Goal: Task Accomplishment & Management: Complete application form

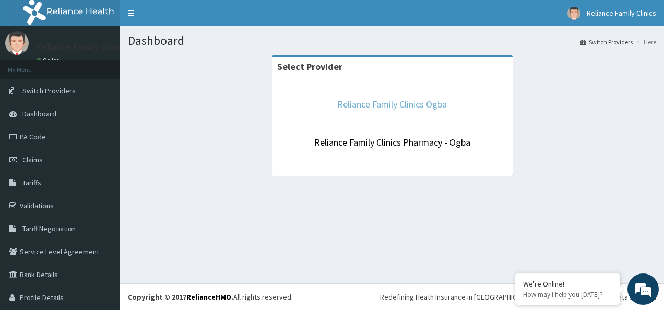
click at [352, 107] on link "Reliance Family Clinics Ogba" at bounding box center [392, 104] width 110 height 12
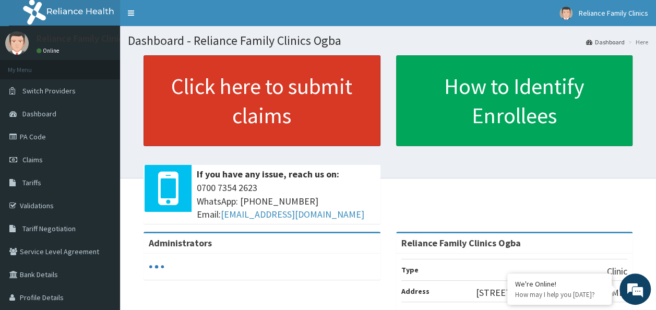
click at [317, 113] on link "Click here to submit claims" at bounding box center [262, 100] width 237 height 91
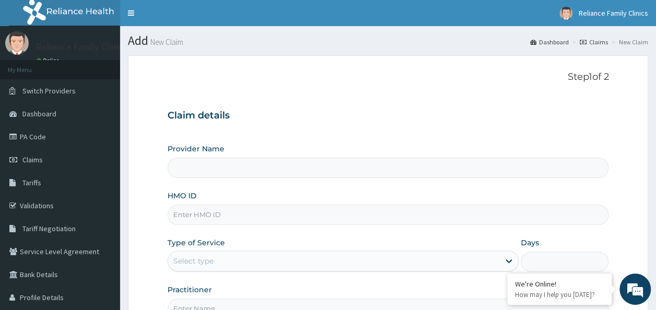
type input "Reliance Family Clinics Ogba"
click at [204, 214] on input "HMO ID" at bounding box center [389, 215] width 442 height 20
paste input "CID/10034/A"
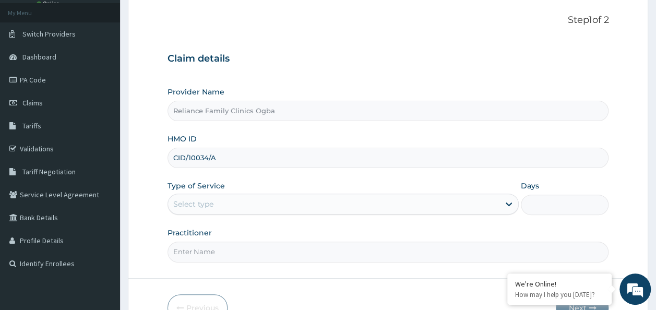
scroll to position [59, 0]
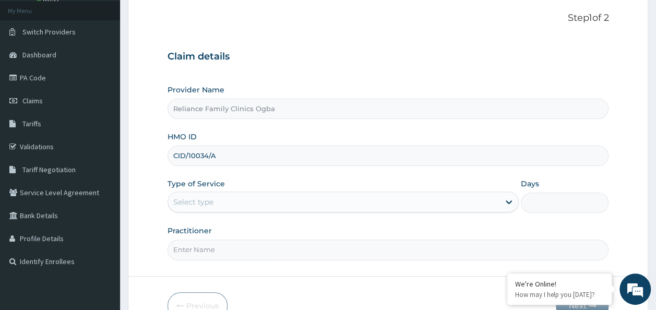
type input "CID/10034/A"
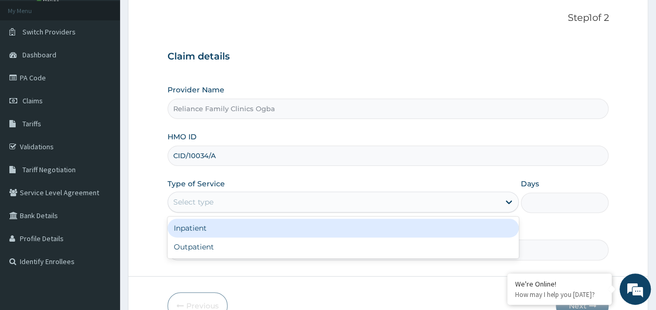
click at [487, 208] on div "Select type" at bounding box center [334, 202] width 332 height 17
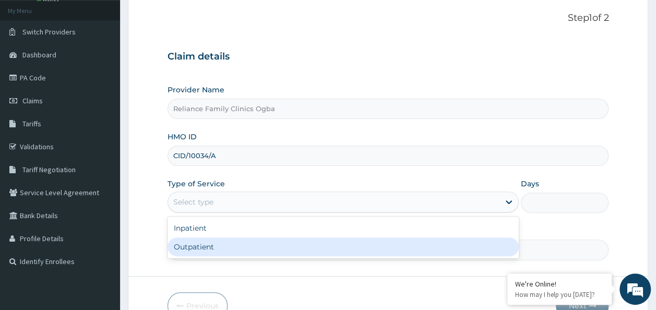
click at [201, 249] on div "Outpatient" at bounding box center [343, 247] width 351 height 19
type input "1"
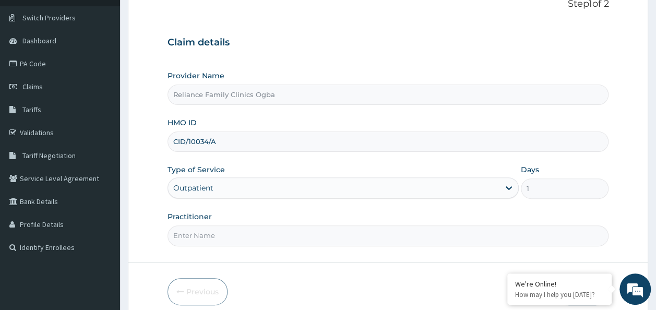
scroll to position [74, 0]
click at [387, 226] on input "Practitioner" at bounding box center [389, 235] width 442 height 20
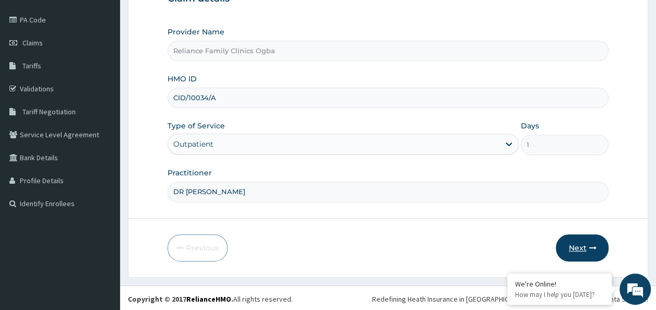
type input "DR LOCUM"
click at [583, 237] on button "Next" at bounding box center [582, 247] width 53 height 27
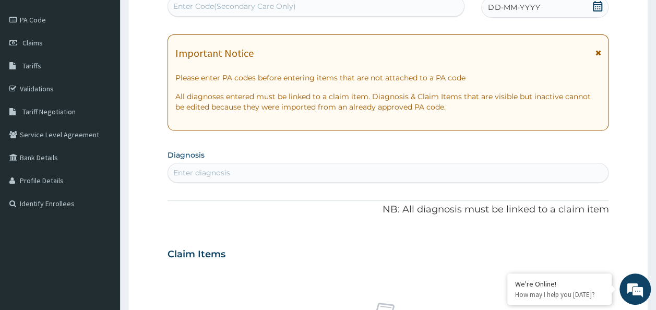
click at [598, 49] on icon at bounding box center [598, 52] width 6 height 7
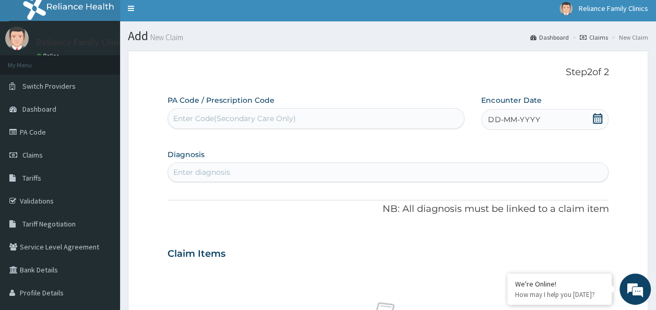
scroll to position [0, 0]
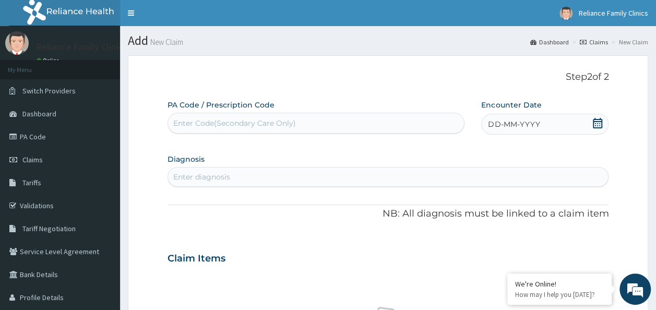
click at [600, 123] on icon at bounding box center [597, 123] width 9 height 10
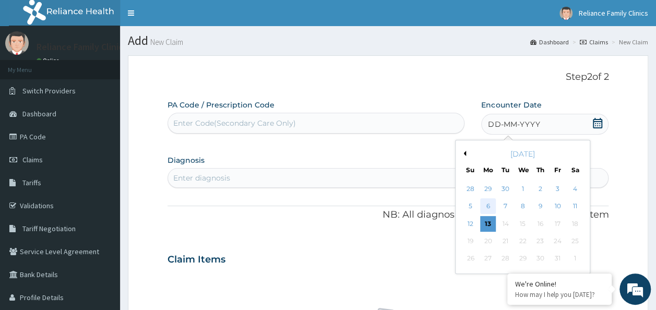
click at [486, 207] on div "6" at bounding box center [488, 207] width 16 height 16
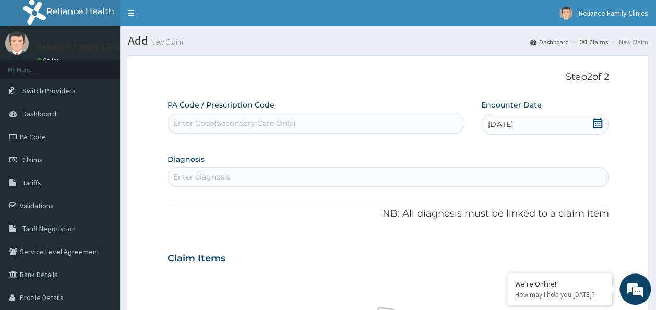
click at [336, 180] on div "Enter diagnosis" at bounding box center [388, 177] width 441 height 17
type input "G"
type input "Gastro"
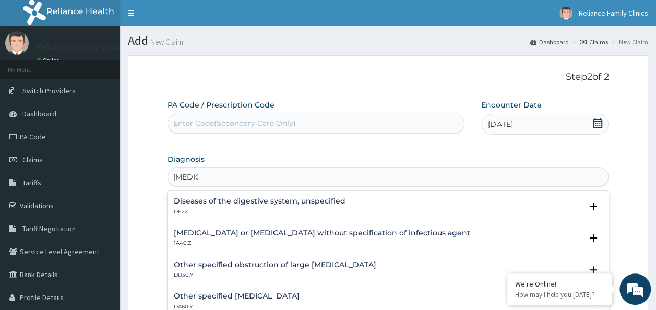
click at [280, 202] on h4 "Diseases of the digestive system, unspecified" at bounding box center [260, 201] width 172 height 8
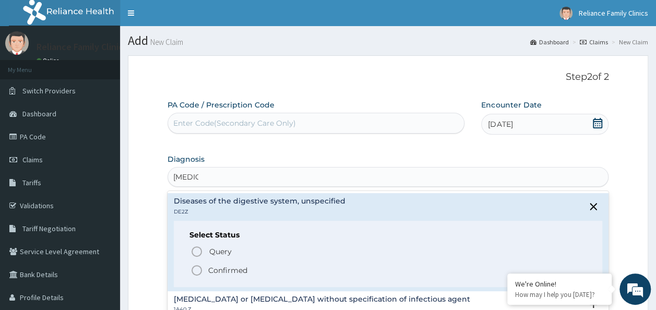
click at [194, 272] on icon "status option filled" at bounding box center [197, 270] width 13 height 13
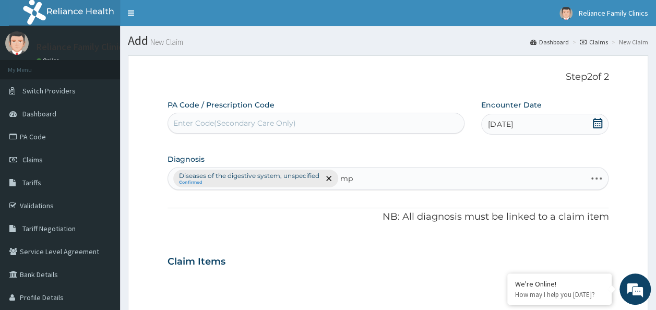
type input "m"
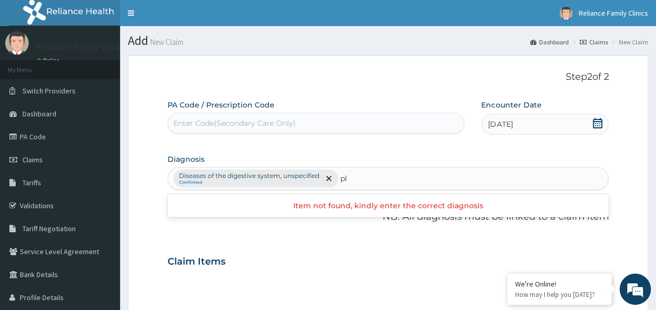
type input "p"
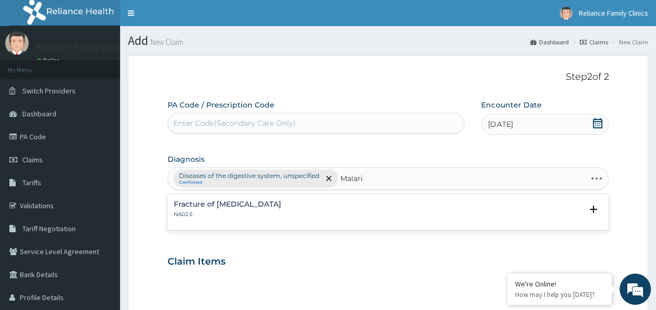
type input "Malaria"
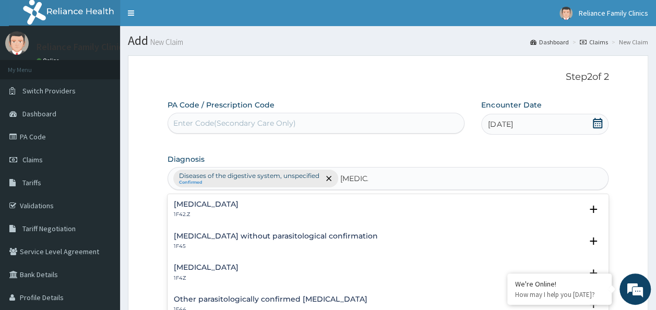
click at [239, 207] on h4 "Plasmodium malariae malaria without complication" at bounding box center [206, 205] width 65 height 8
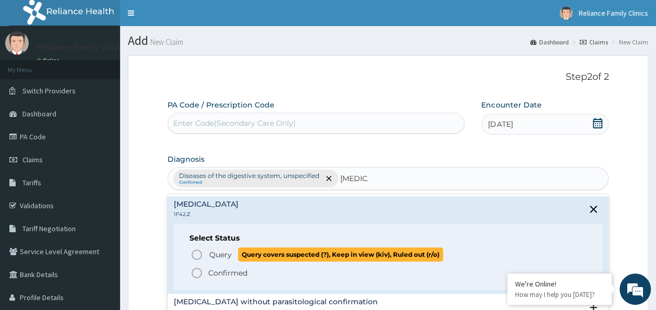
click at [196, 254] on icon "status option query" at bounding box center [197, 255] width 13 height 13
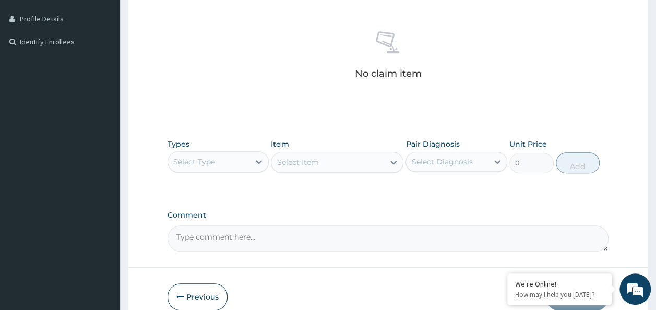
scroll to position [286, 0]
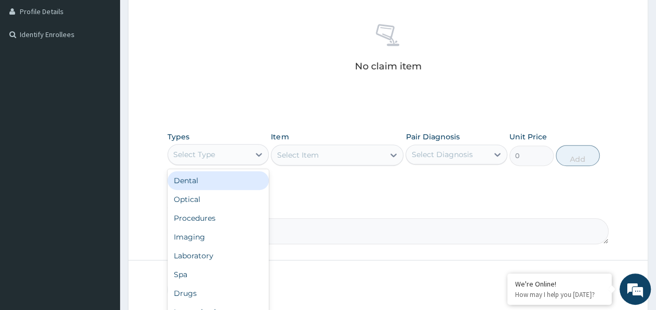
click at [247, 150] on div "Select Type" at bounding box center [209, 154] width 82 height 17
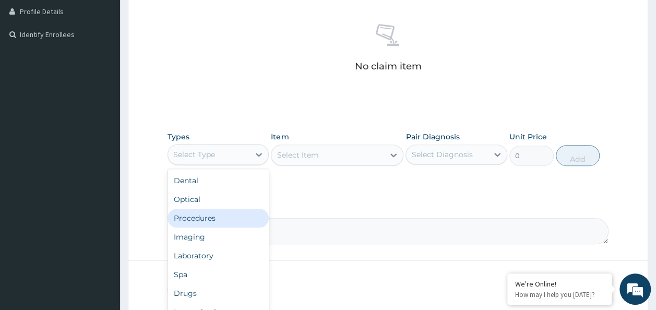
click at [194, 217] on div "Procedures" at bounding box center [219, 218] width 102 height 19
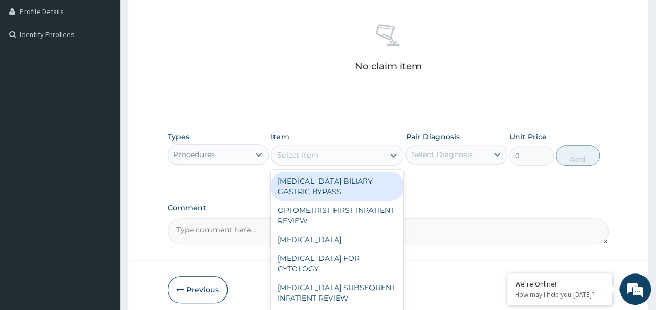
click at [337, 154] on div "Select Item" at bounding box center [328, 155] width 113 height 17
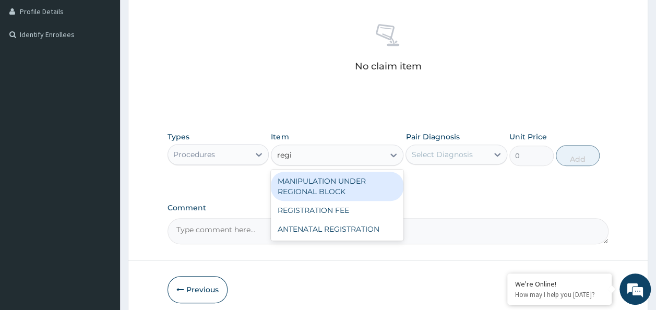
type input "regis"
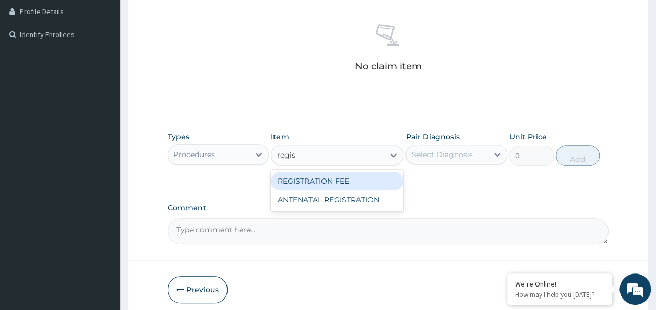
click at [335, 174] on div "REGISTRATION FEE" at bounding box center [337, 181] width 133 height 19
type input "2042.5"
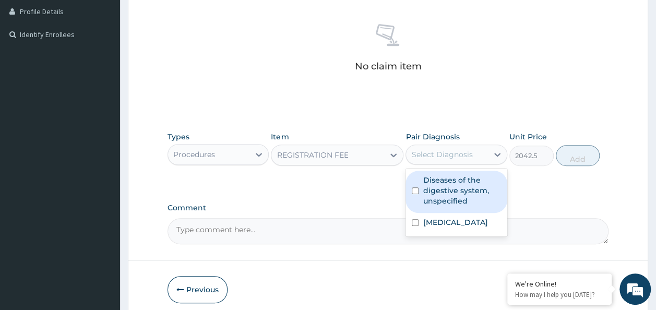
click at [439, 159] on div "Select Diagnosis" at bounding box center [441, 154] width 61 height 10
click at [432, 190] on label "Diseases of the digestive system, unspecified" at bounding box center [462, 190] width 78 height 31
checkbox input "true"
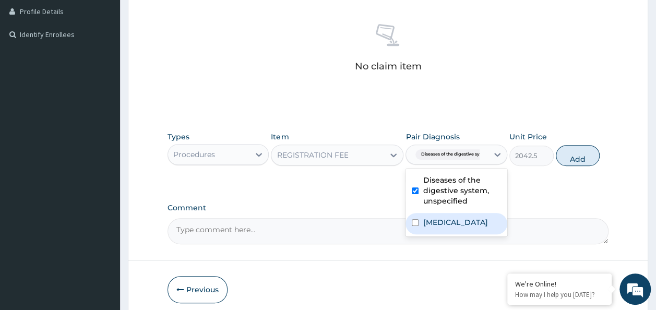
click at [439, 228] on label "Plasmodium malariae malaria without complication" at bounding box center [455, 222] width 65 height 10
checkbox input "true"
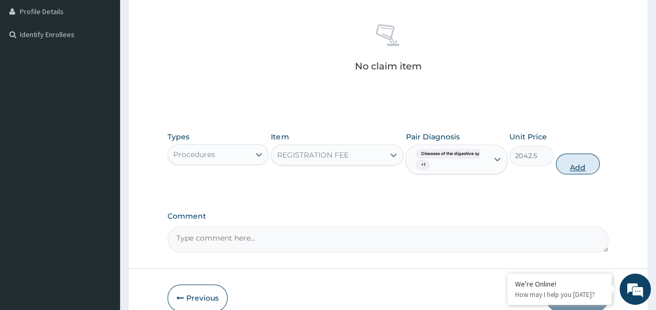
click at [572, 169] on button "Add" at bounding box center [578, 164] width 44 height 21
type input "0"
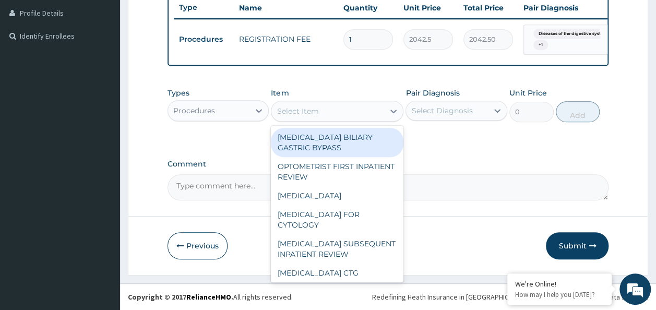
click at [339, 120] on div "Select Item" at bounding box center [328, 111] width 113 height 17
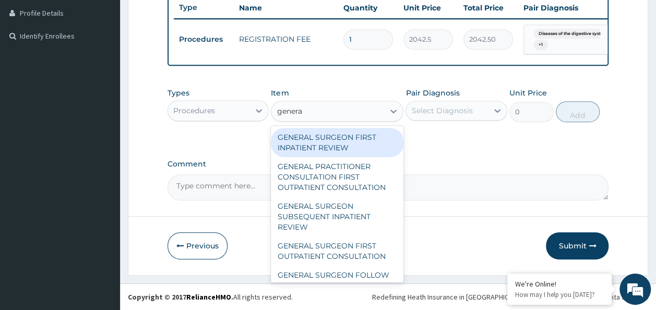
type input "general"
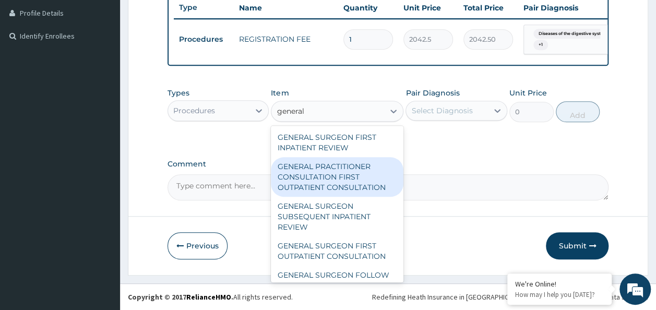
click at [321, 186] on div "GENERAL PRACTITIONER CONSULTATION FIRST OUTPATIENT CONSULTATION" at bounding box center [337, 177] width 133 height 40
type input "3370.125"
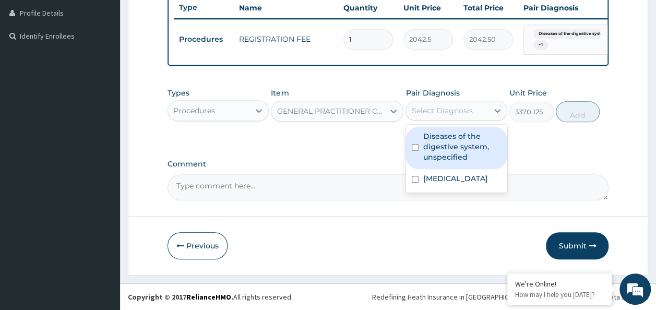
click at [479, 119] on div "Select Diagnosis" at bounding box center [447, 110] width 82 height 17
click at [445, 148] on label "Diseases of the digestive system, unspecified" at bounding box center [462, 146] width 78 height 31
checkbox input "true"
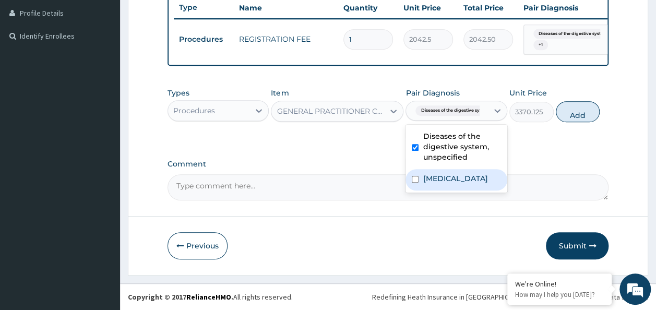
click at [441, 184] on label "Plasmodium malariae malaria without complication" at bounding box center [455, 178] width 65 height 10
checkbox input "true"
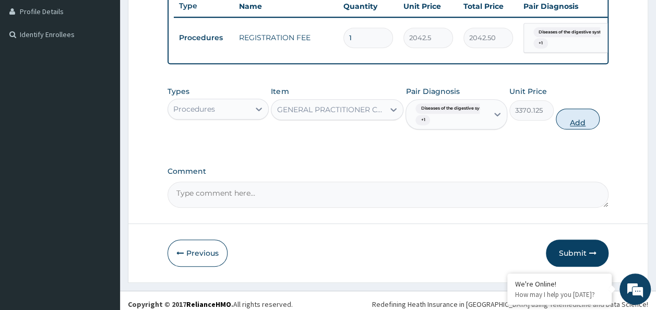
click at [581, 121] on button "Add" at bounding box center [578, 119] width 44 height 21
type input "0"
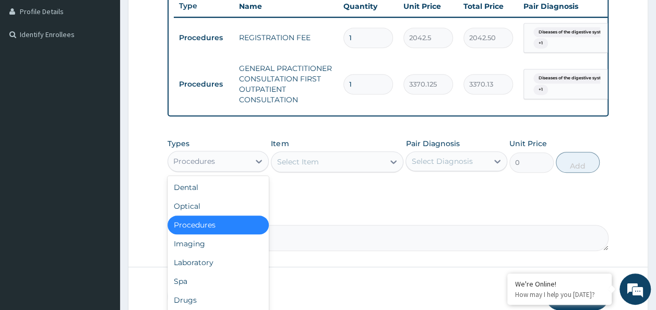
click at [245, 170] on div "Procedures" at bounding box center [209, 161] width 82 height 17
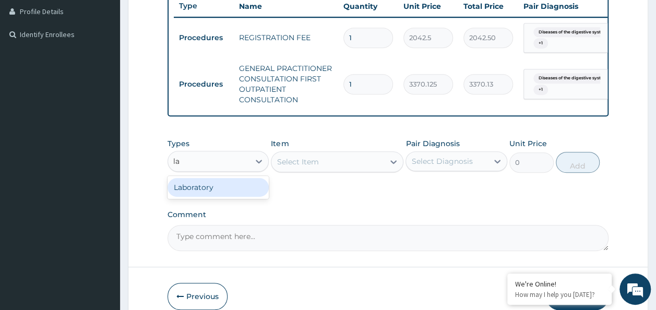
type input "lab"
click at [217, 197] on div "Laboratory" at bounding box center [219, 187] width 102 height 19
click at [339, 169] on div "Select Item" at bounding box center [337, 161] width 133 height 21
click at [339, 169] on div "Select Item" at bounding box center [328, 162] width 113 height 17
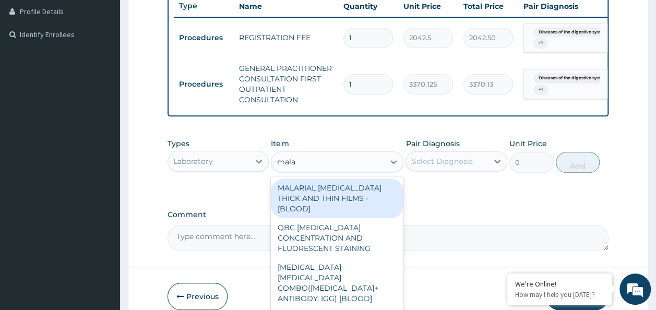
type input "malar"
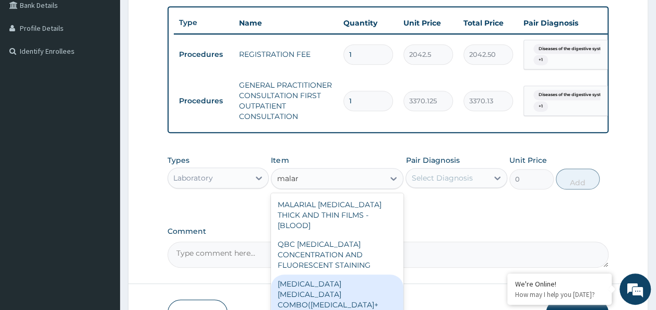
scroll to position [344, 0]
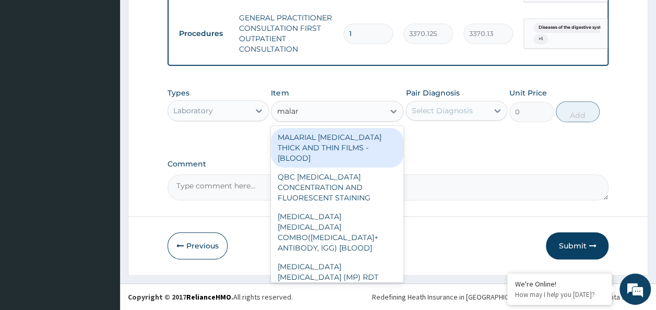
click at [317, 128] on div "MALARIAL PARASITE THICK AND THIN FILMS - [BLOOD]" at bounding box center [337, 148] width 133 height 40
type input "1531.875"
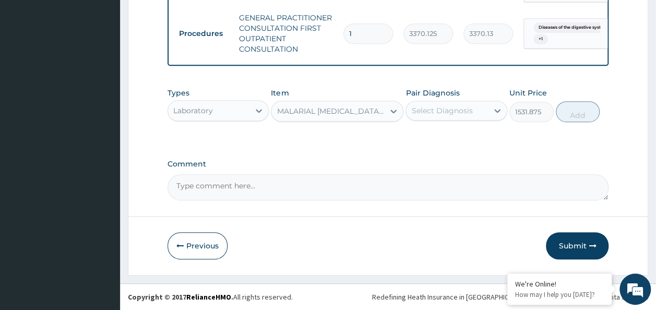
click at [460, 114] on div "Select Diagnosis" at bounding box center [441, 110] width 61 height 10
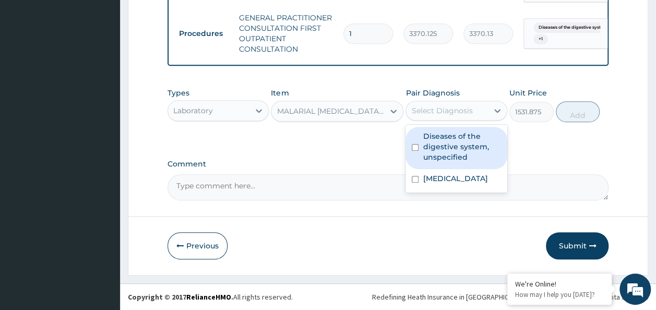
click at [456, 149] on label "Diseases of the digestive system, unspecified" at bounding box center [462, 146] width 78 height 31
checkbox input "true"
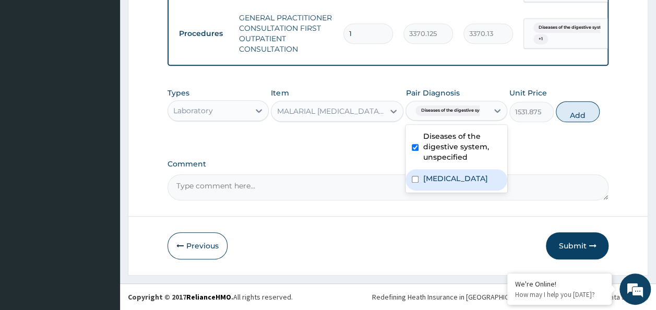
click at [449, 184] on label "Plasmodium malariae malaria without complication" at bounding box center [455, 178] width 65 height 10
checkbox input "true"
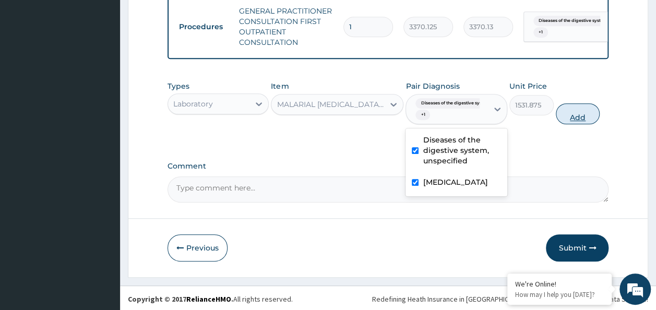
click at [566, 121] on button "Add" at bounding box center [578, 113] width 44 height 21
type input "0"
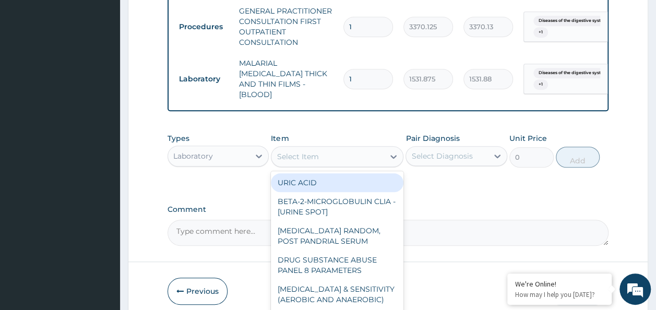
click at [320, 154] on div "Select Item" at bounding box center [328, 156] width 113 height 17
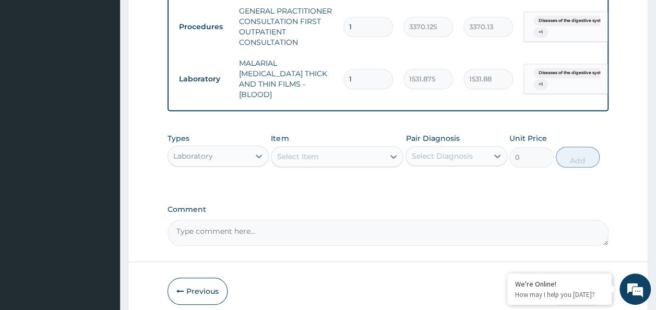
click at [320, 154] on div "Select Item" at bounding box center [328, 156] width 113 height 17
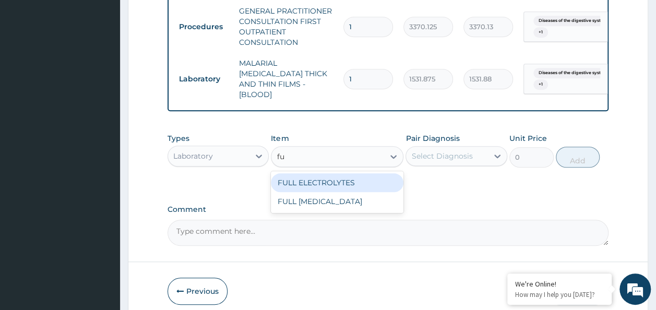
type input "f"
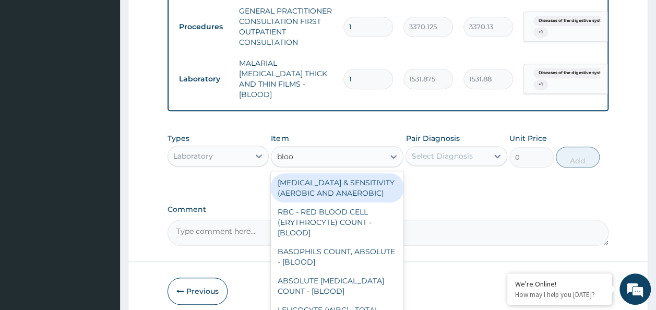
type input "blood"
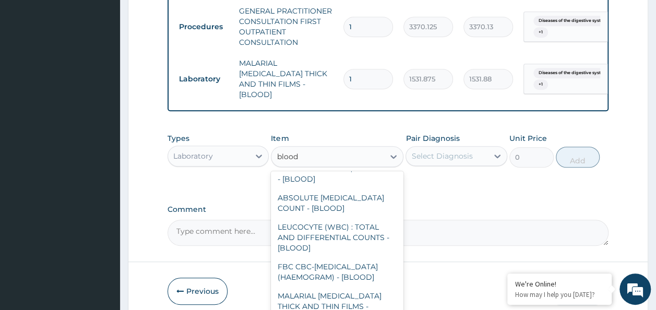
scroll to position [89, 0]
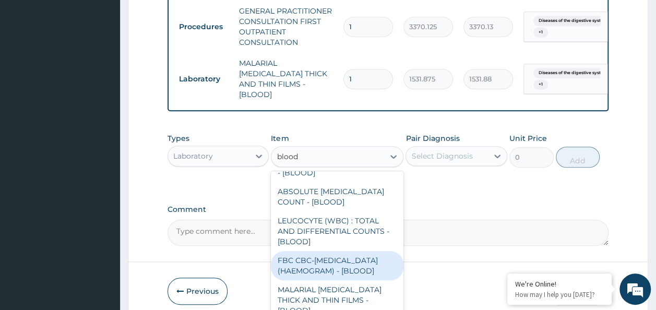
click at [337, 274] on div "FBC CBC-COMPLETE BLOOD COUNT (HAEMOGRAM) - [BLOOD]" at bounding box center [337, 265] width 133 height 29
type input "4085"
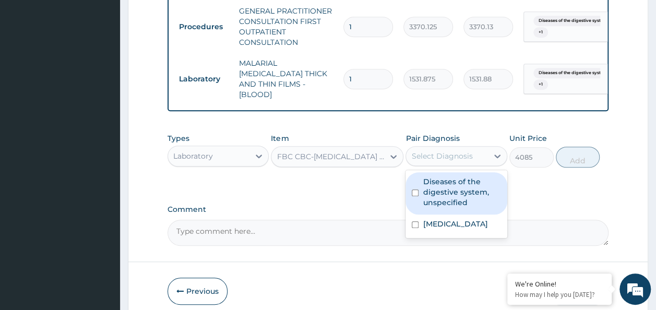
click at [455, 148] on div "Select Diagnosis" at bounding box center [447, 156] width 82 height 17
click at [440, 183] on label "Diseases of the digestive system, unspecified" at bounding box center [462, 191] width 78 height 31
checkbox input "true"
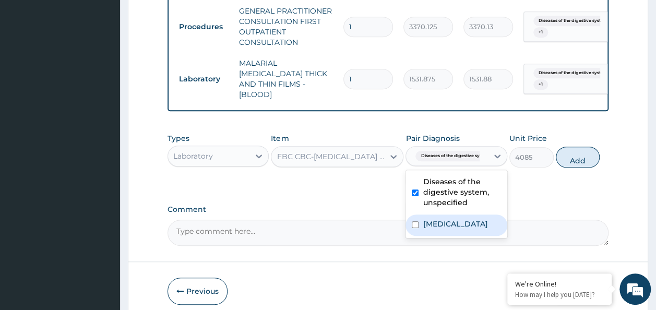
click at [441, 228] on label "Plasmodium malariae malaria without complication" at bounding box center [455, 224] width 65 height 10
checkbox input "true"
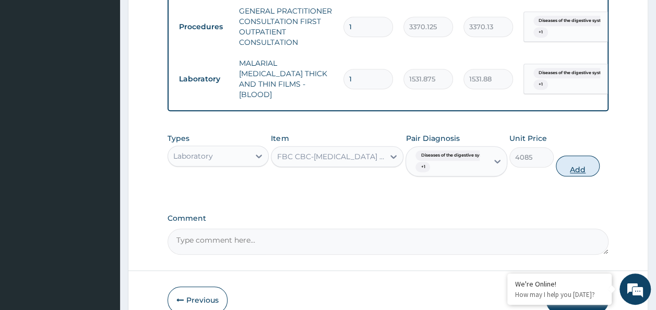
click at [574, 166] on button "Add" at bounding box center [578, 166] width 44 height 21
type input "0"
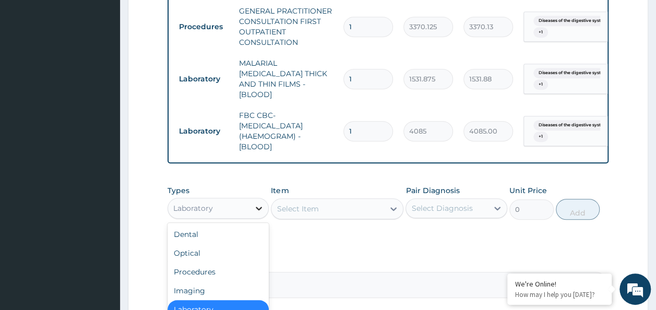
click at [253, 207] on div at bounding box center [259, 208] width 19 height 19
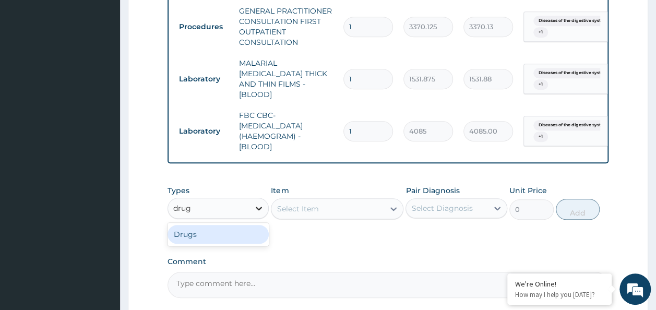
type input "drugs"
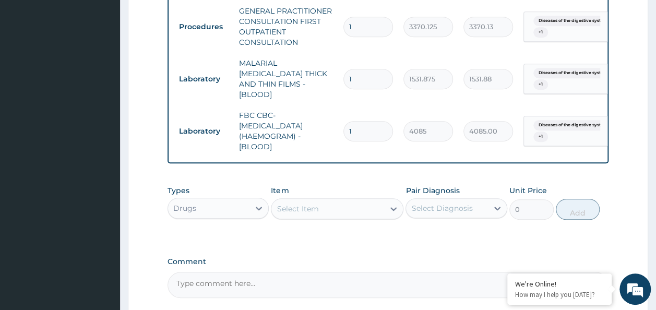
drag, startPoint x: 326, startPoint y: 220, endPoint x: 327, endPoint y: 203, distance: 17.8
click at [327, 203] on div "Types Drugs Item Select Item Pair Diagnosis Select Diagnosis Unit Price 0 Add" at bounding box center [389, 202] width 442 height 45
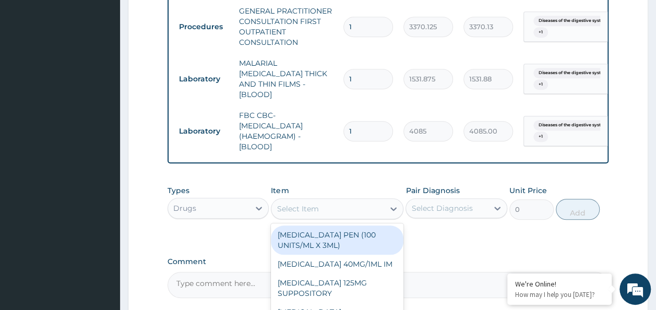
click at [327, 203] on div "Select Item" at bounding box center [328, 209] width 113 height 17
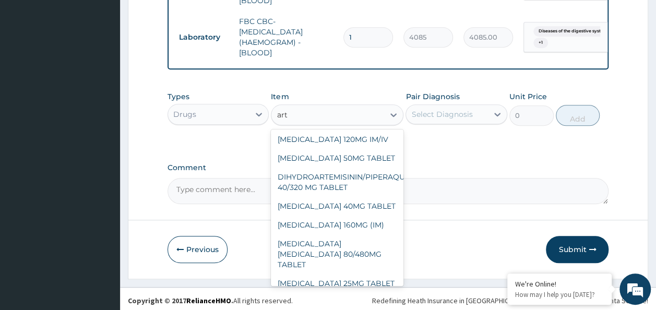
scroll to position [0, 0]
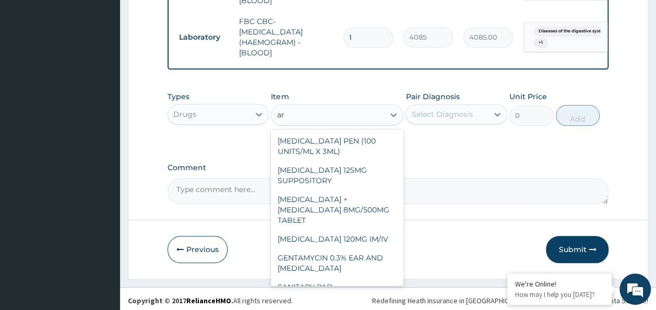
type input "a"
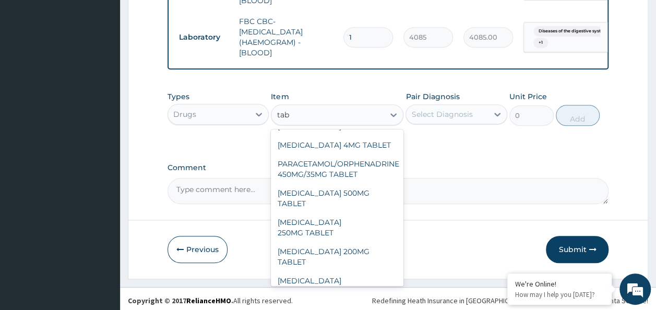
scroll to position [146, 0]
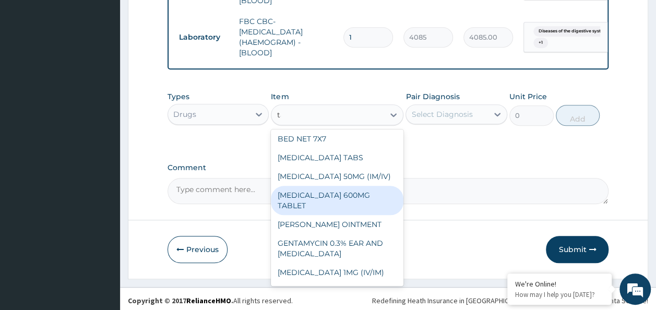
type input "t"
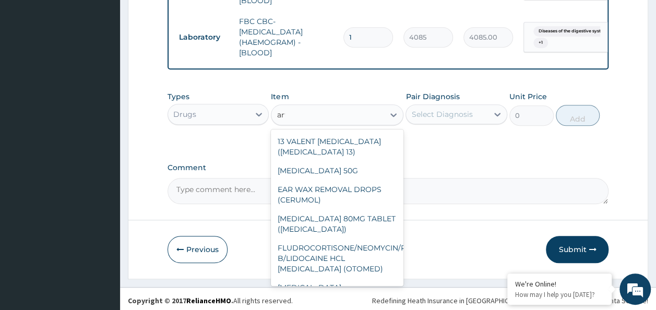
scroll to position [281, 0]
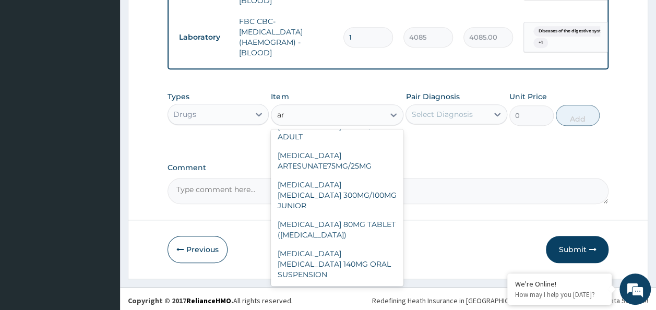
type input "a"
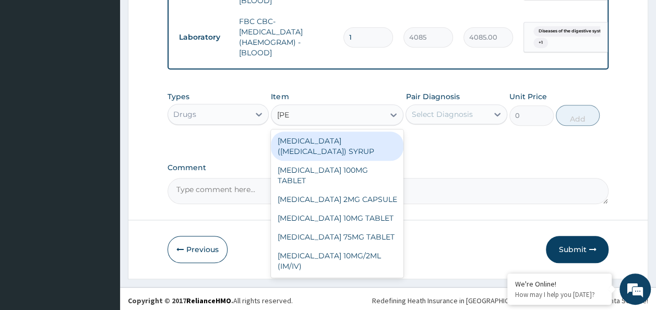
scroll to position [0, 0]
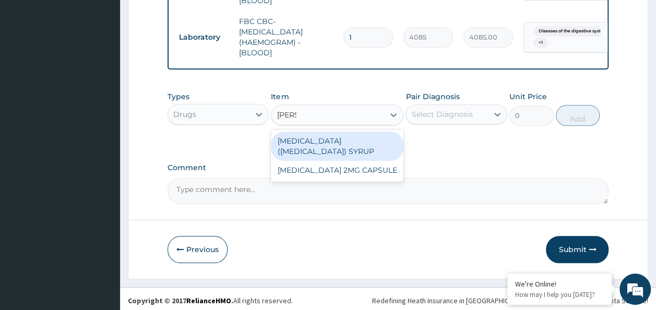
type input "loper"
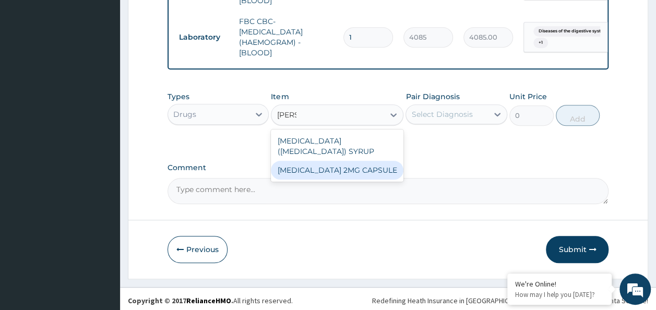
click at [362, 180] on div "LOPERAMIDE 2MG CAPSULE" at bounding box center [337, 170] width 133 height 19
type input "161"
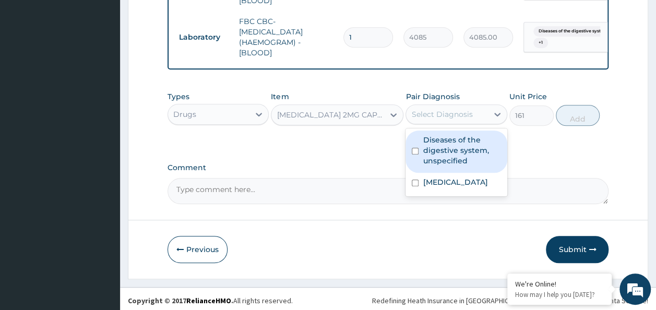
click at [441, 113] on div "Select Diagnosis" at bounding box center [441, 114] width 61 height 10
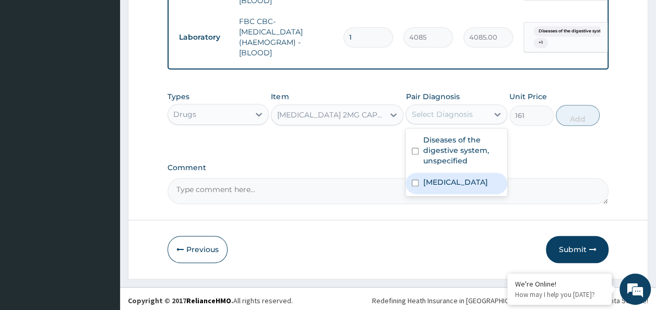
drag, startPoint x: 439, startPoint y: 143, endPoint x: 439, endPoint y: 199, distance: 56.4
click at [439, 196] on div "Diseases of the digestive system, unspecified Plasmodium malariae malaria witho…" at bounding box center [457, 162] width 102 height 68
click at [439, 187] on label "Plasmodium malariae malaria without complication" at bounding box center [455, 182] width 65 height 10
checkbox input "true"
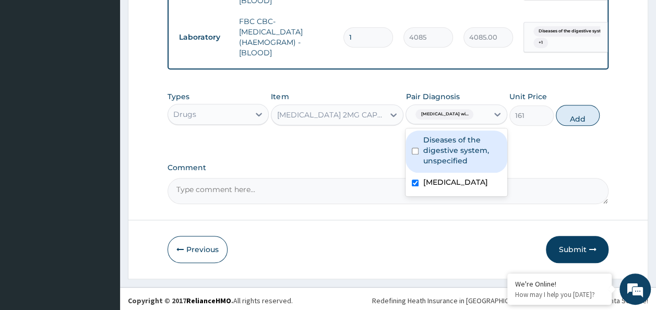
click at [439, 143] on label "Diseases of the digestive system, unspecified" at bounding box center [462, 150] width 78 height 31
checkbox input "true"
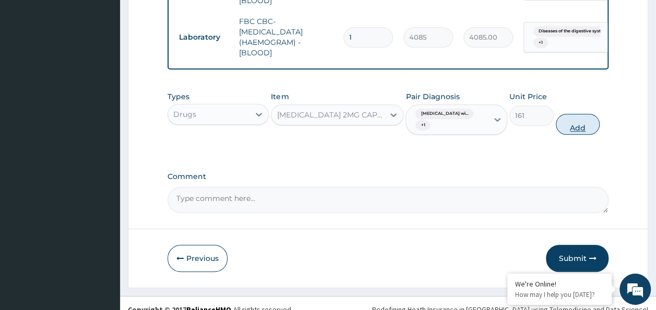
click at [579, 124] on button "Add" at bounding box center [578, 124] width 44 height 21
type input "0"
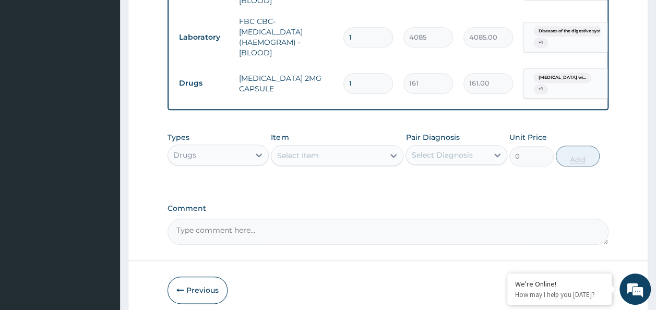
type input "0.00"
type input "6"
type input "966.00"
type input "6"
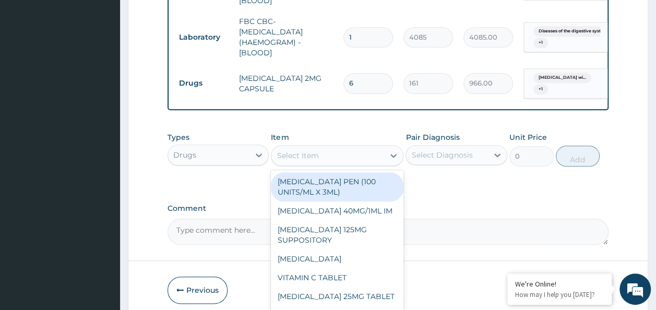
click at [311, 147] on div "Select Item" at bounding box center [328, 155] width 113 height 17
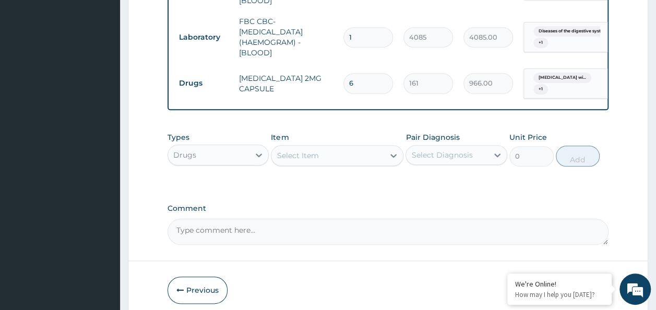
click at [311, 147] on div "Select Item" at bounding box center [328, 155] width 113 height 17
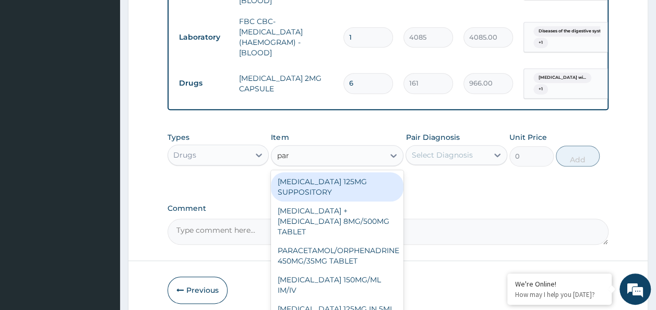
type input "para"
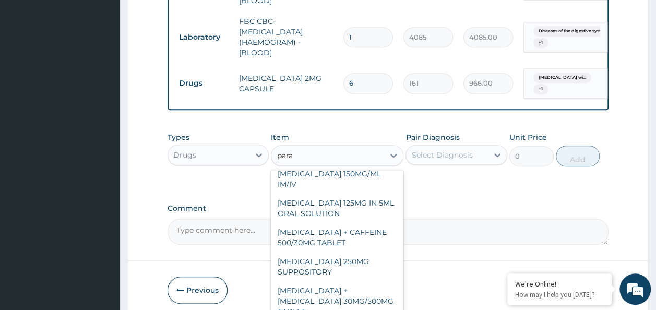
scroll to position [119, 0]
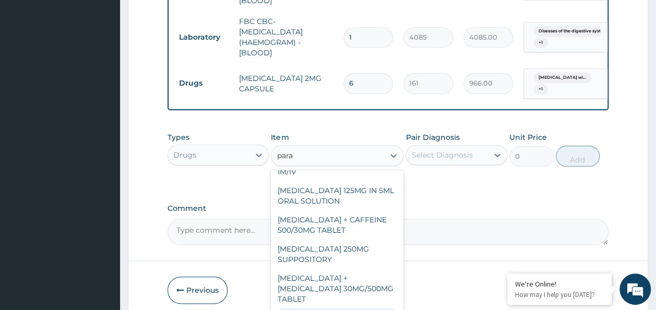
type input "30"
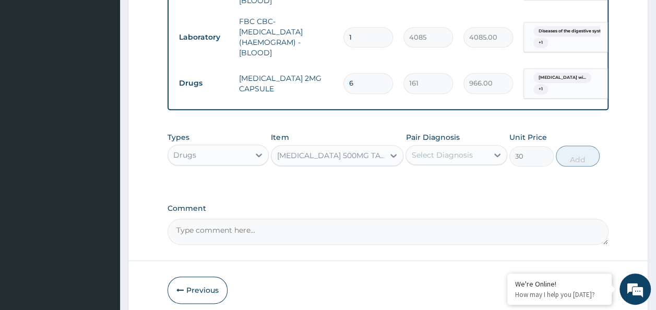
click at [432, 150] on div "Select Diagnosis" at bounding box center [441, 155] width 61 height 10
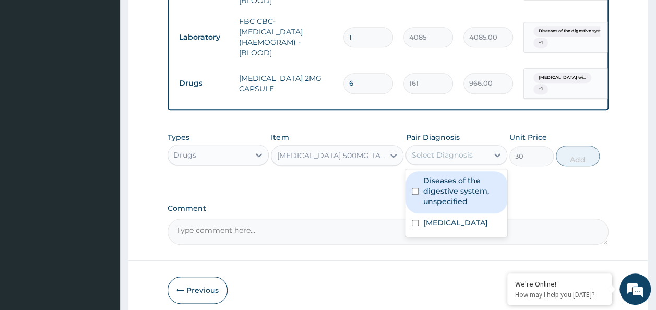
click at [424, 190] on label "Diseases of the digestive system, unspecified" at bounding box center [462, 190] width 78 height 31
checkbox input "true"
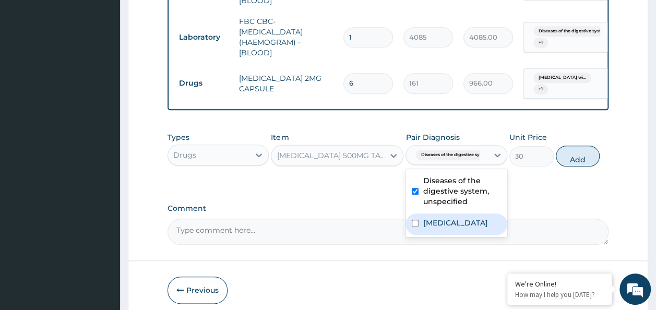
click at [436, 228] on label "Plasmodium malariae malaria without complication" at bounding box center [455, 223] width 65 height 10
checkbox input "true"
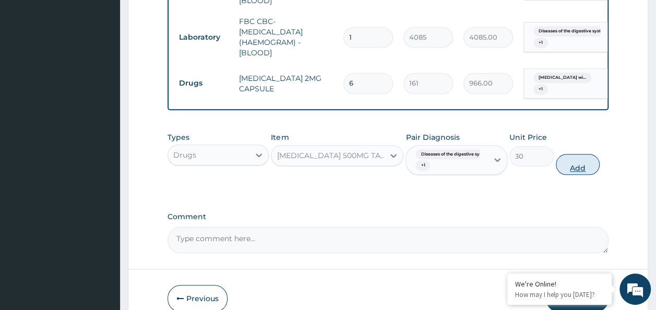
click at [587, 165] on button "Add" at bounding box center [578, 164] width 44 height 21
type input "0"
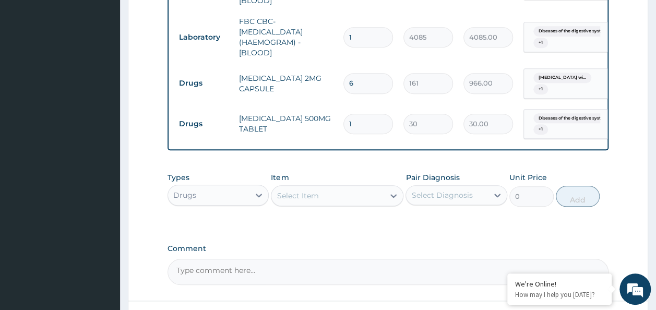
type input "18"
type input "540.00"
click at [372, 114] on input "18" at bounding box center [369, 124] width 50 height 20
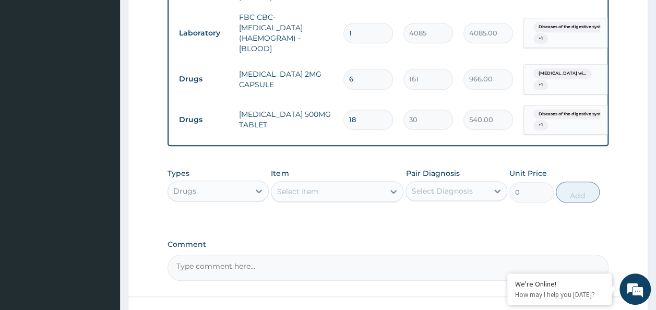
type input "18"
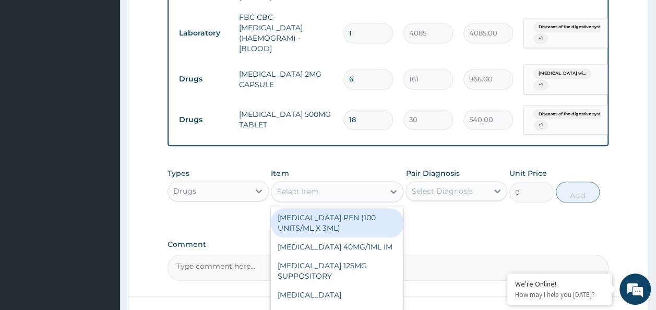
click at [380, 183] on div "Select Item" at bounding box center [328, 191] width 113 height 17
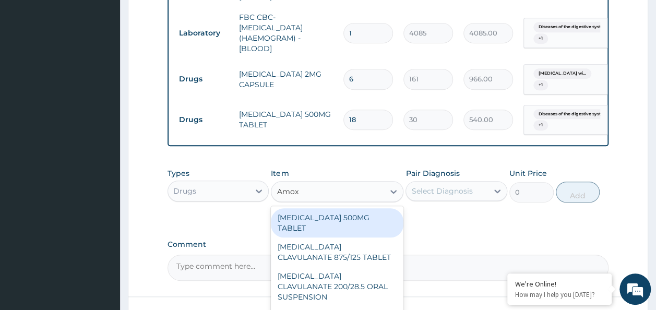
type input "Amoxi"
click at [329, 210] on div "AMOXICILLIN 500MG TABLET" at bounding box center [337, 222] width 133 height 29
type input "150"
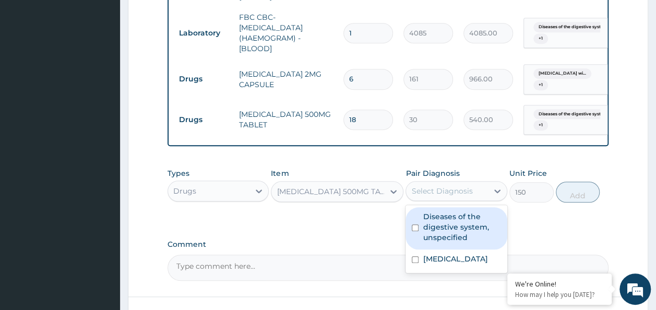
click at [448, 187] on div "Select Diagnosis" at bounding box center [441, 191] width 61 height 10
click at [438, 216] on label "Diseases of the digestive system, unspecified" at bounding box center [462, 226] width 78 height 31
checkbox input "true"
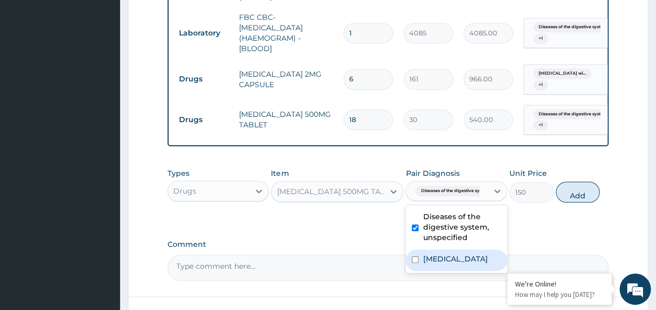
click at [430, 264] on label "Plasmodium malariae malaria without complication" at bounding box center [455, 259] width 65 height 10
checkbox input "true"
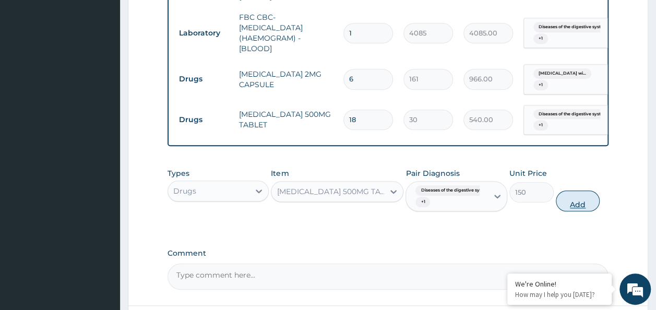
click at [571, 202] on button "Add" at bounding box center [578, 201] width 44 height 21
type input "0"
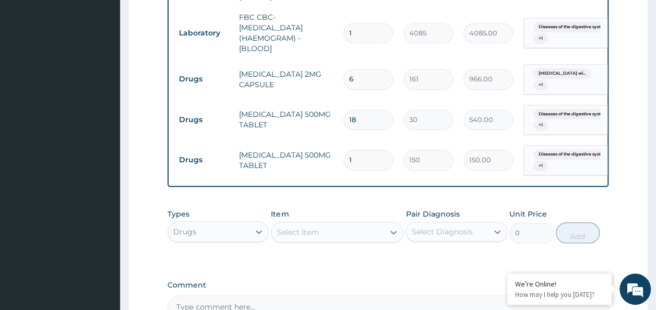
type input "10"
type input "1500.00"
type input "10"
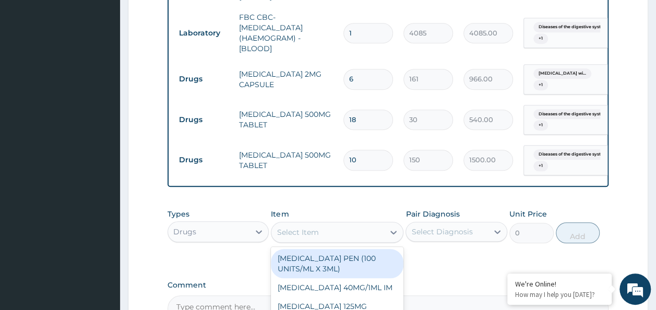
click at [326, 224] on div "Select Item" at bounding box center [328, 232] width 113 height 17
type input "lora"
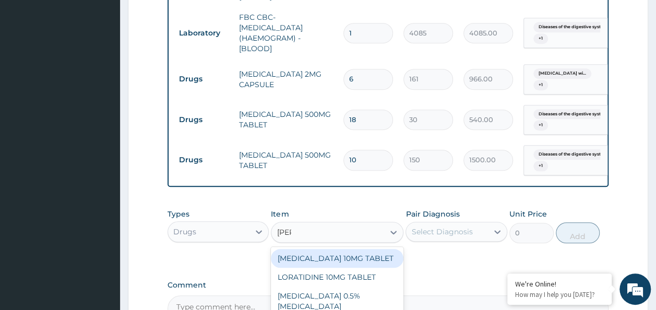
click at [325, 254] on div "LORATADINE 10MG TABLET" at bounding box center [337, 258] width 133 height 19
type input "86.25"
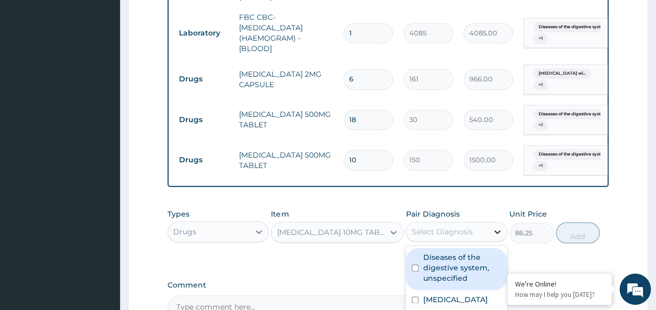
click at [495, 227] on icon at bounding box center [497, 232] width 10 height 10
click at [437, 253] on label "Diseases of the digestive system, unspecified" at bounding box center [462, 267] width 78 height 31
checkbox input "true"
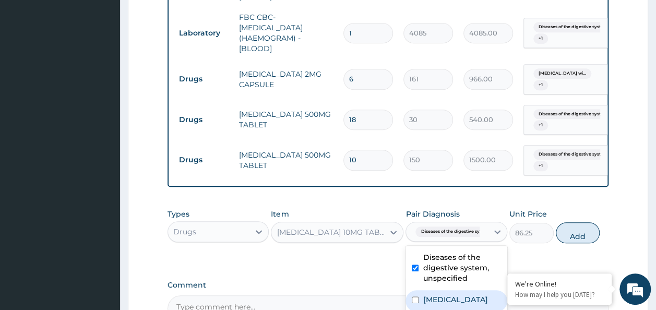
click at [463, 295] on label "Plasmodium malariae malaria without complication" at bounding box center [455, 300] width 65 height 10
checkbox input "true"
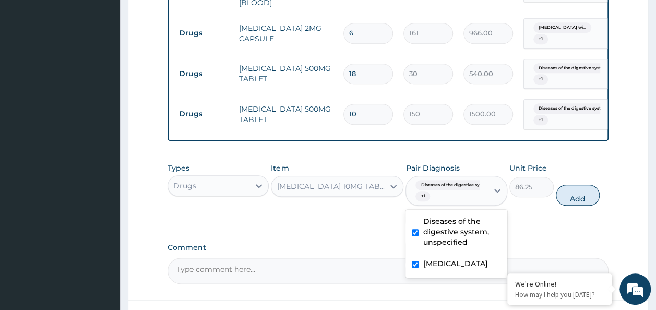
scroll to position [498, 0]
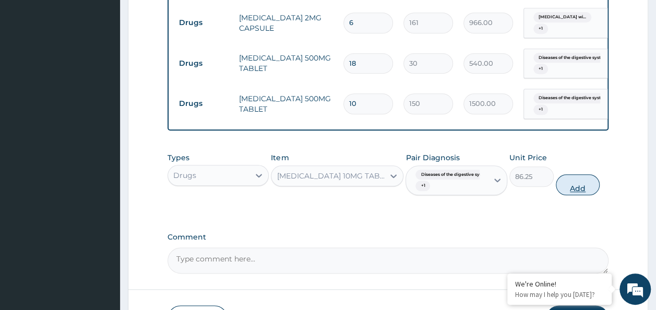
click at [584, 176] on button "Add" at bounding box center [578, 184] width 44 height 21
type input "0"
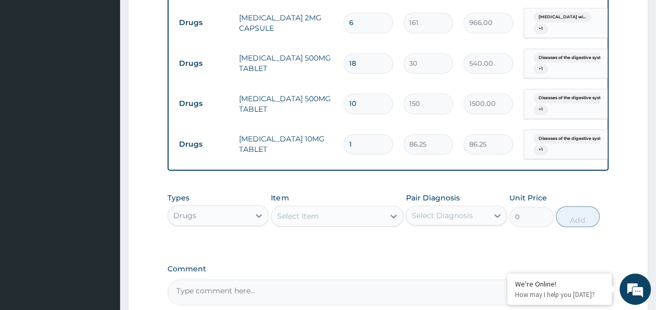
type input "0.00"
type input "3"
type input "258.75"
type input "3"
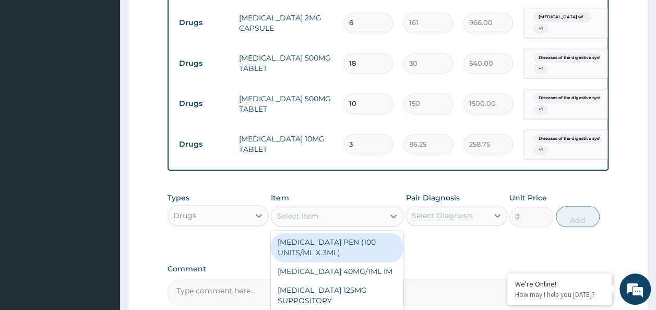
click at [300, 211] on div "Select Item" at bounding box center [298, 216] width 42 height 10
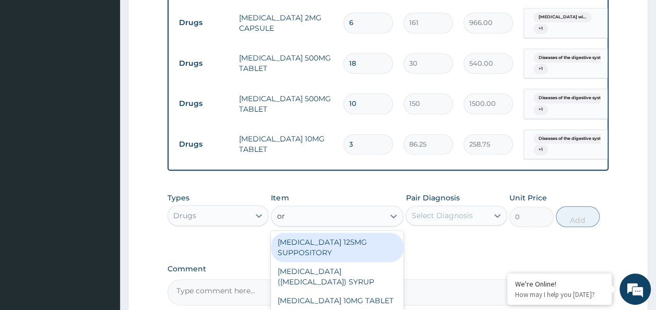
type input "o"
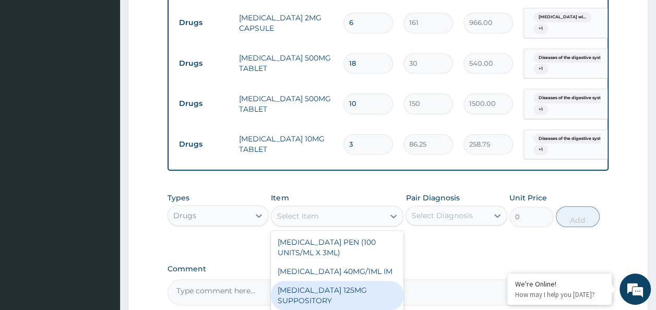
type input "a"
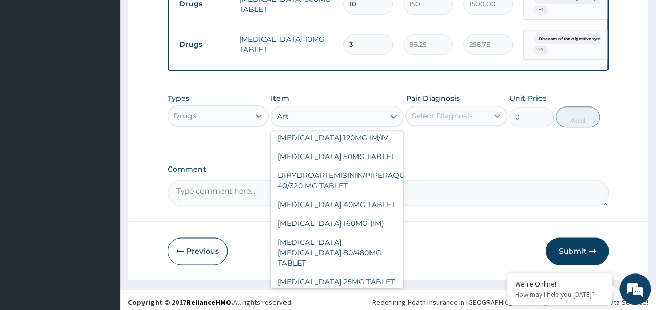
scroll to position [0, 0]
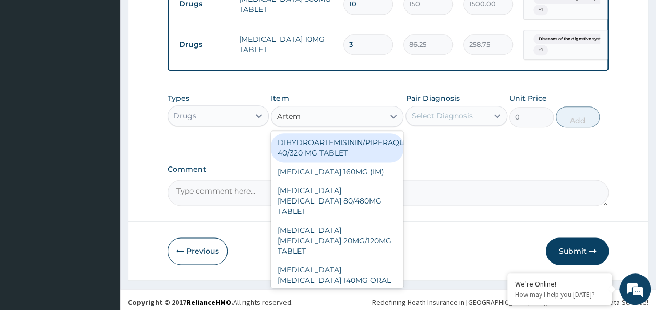
type input "Arteme"
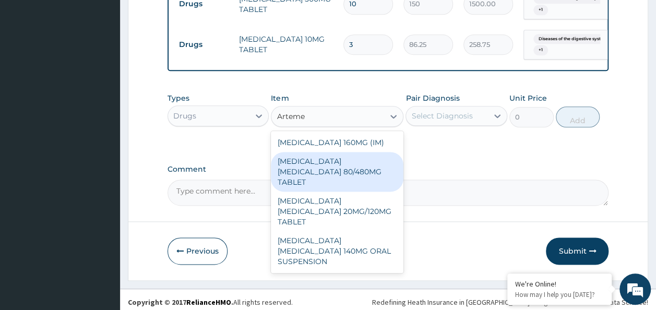
click at [333, 163] on div "ARTEMETHER LUMEFANTRINE 80/480MG TABLET" at bounding box center [337, 172] width 133 height 40
type input "450"
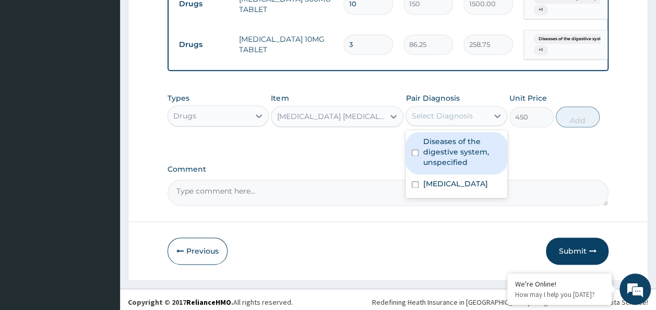
drag, startPoint x: 495, startPoint y: 106, endPoint x: 451, endPoint y: 146, distance: 59.5
click at [451, 126] on div "option Plasmodium malariae malaria without complication, selected. option Disea…" at bounding box center [457, 116] width 102 height 20
click at [451, 146] on label "Diseases of the digestive system, unspecified" at bounding box center [462, 151] width 78 height 31
checkbox input "true"
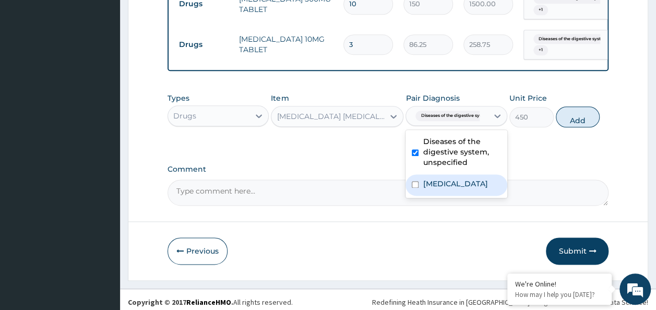
click at [442, 189] on label "Plasmodium malariae malaria without complication" at bounding box center [455, 184] width 65 height 10
checkbox input "true"
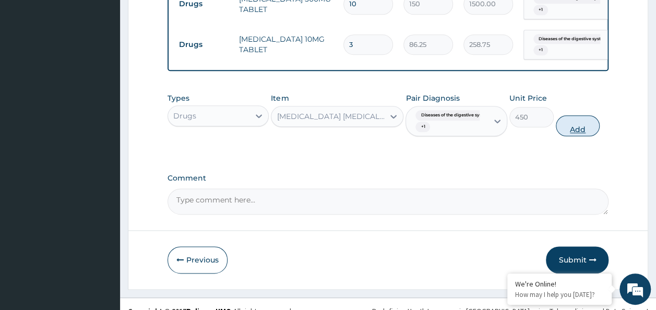
click at [584, 116] on button "Add" at bounding box center [578, 125] width 44 height 21
type input "0"
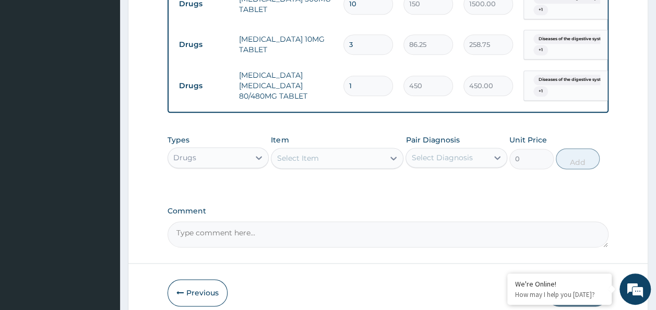
type input "0.00"
type input "6"
type input "2700.00"
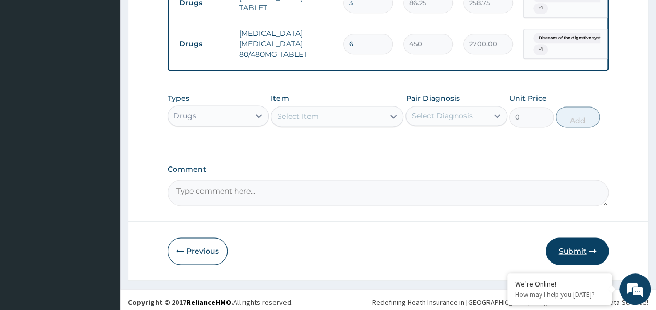
type input "6"
click at [566, 242] on button "Submit" at bounding box center [577, 251] width 63 height 27
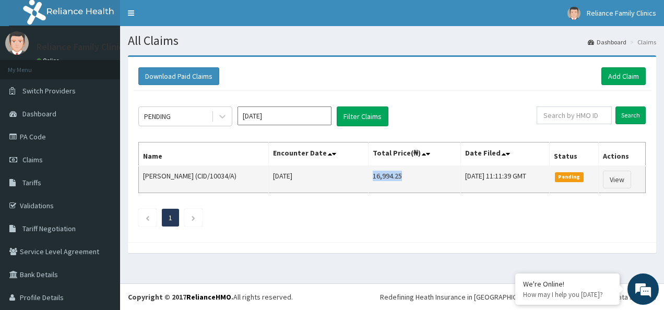
drag, startPoint x: 343, startPoint y: 173, endPoint x: 384, endPoint y: 173, distance: 41.8
click at [384, 173] on td "16,994.25" at bounding box center [414, 179] width 92 height 27
copy td "16,994.25"
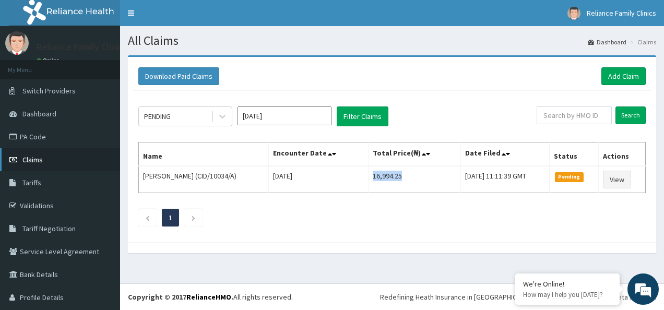
click at [37, 159] on span "Claims" at bounding box center [32, 159] width 20 height 9
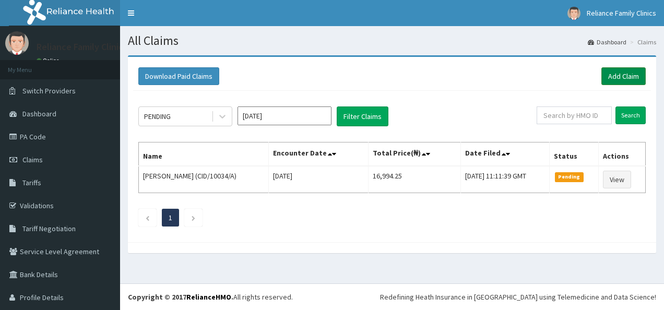
click at [609, 68] on link "Add Claim" at bounding box center [624, 76] width 44 height 18
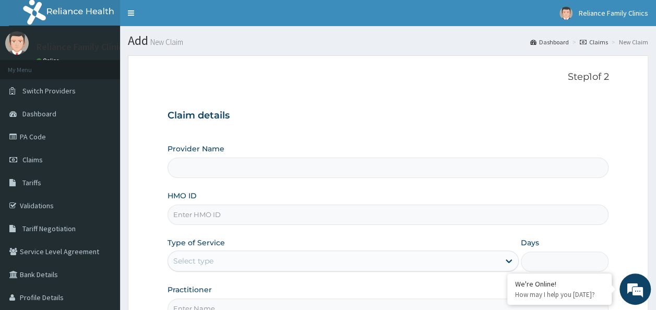
click at [236, 210] on input "HMO ID" at bounding box center [389, 215] width 442 height 20
paste input "AJM/10057/A"
type input "AJM/10057/A"
type input "Reliance Family Clinics Ogba"
type input "AJM/10057/A"
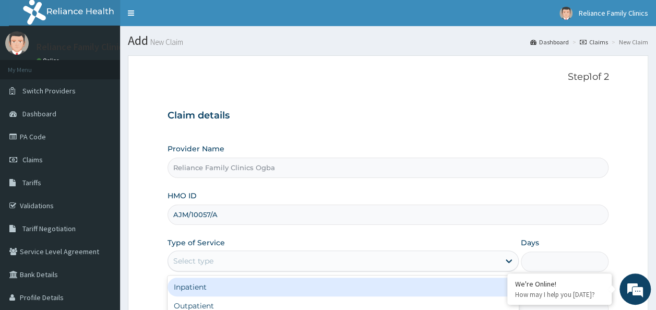
click at [239, 265] on div "Select type" at bounding box center [334, 261] width 332 height 17
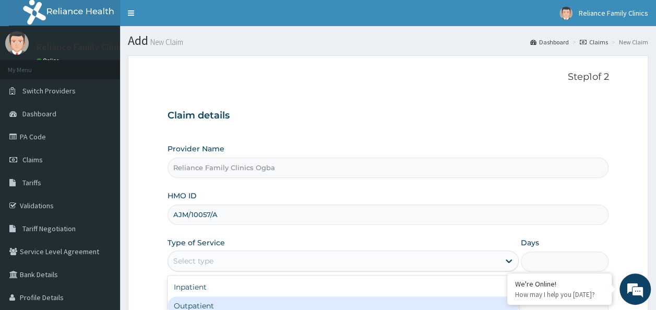
click at [203, 301] on div "Outpatient" at bounding box center [343, 306] width 351 height 19
type input "1"
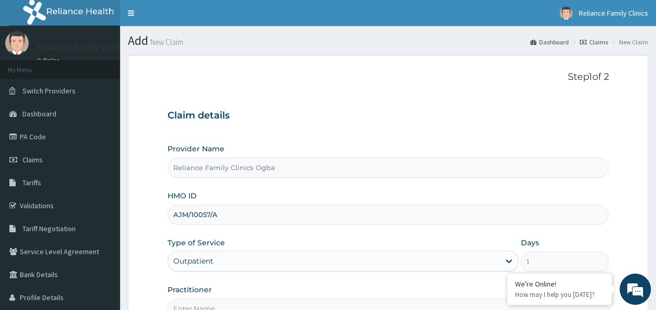
scroll to position [117, 0]
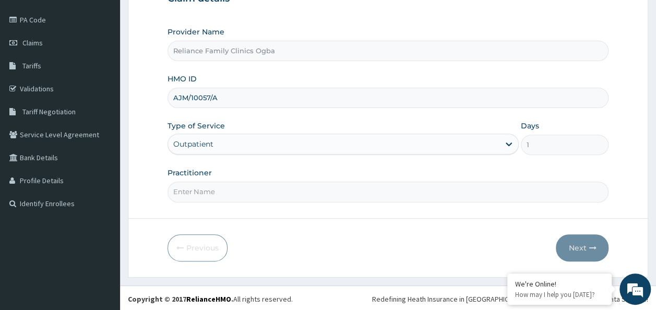
click at [225, 183] on input "Practitioner" at bounding box center [389, 192] width 442 height 20
type input "DR LOCUM"
click at [575, 244] on button "Next" at bounding box center [582, 247] width 53 height 27
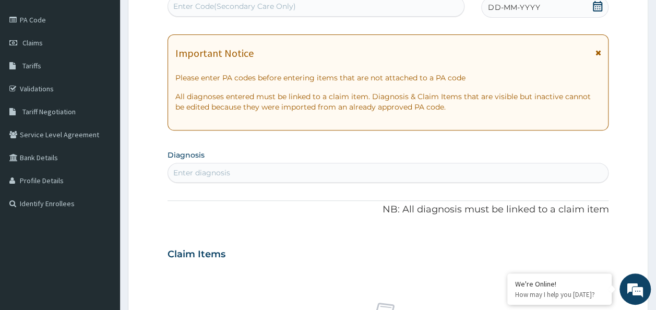
click at [598, 51] on icon at bounding box center [598, 52] width 6 height 7
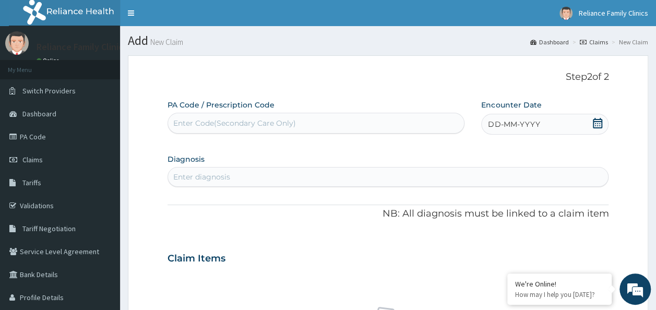
click at [592, 125] on div "DD-MM-YYYY" at bounding box center [544, 124] width 127 height 21
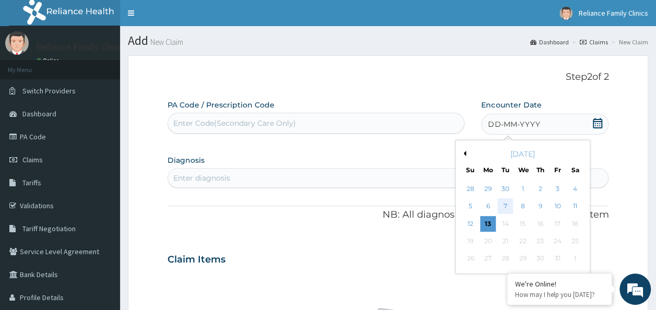
click at [508, 202] on div "7" at bounding box center [506, 207] width 16 height 16
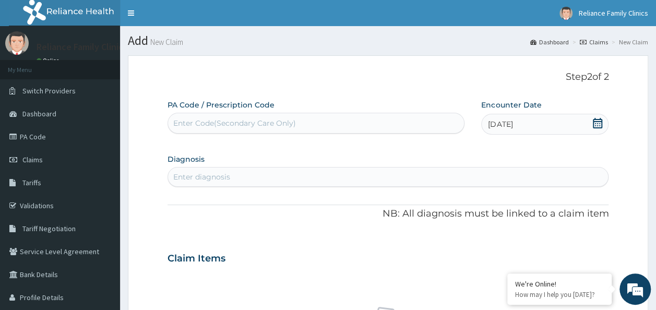
click at [225, 173] on div "Enter diagnosis" at bounding box center [201, 177] width 57 height 10
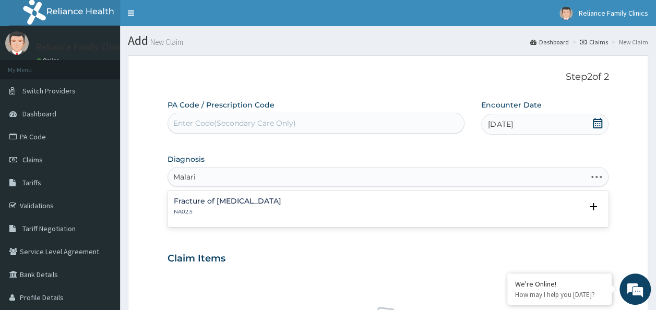
type input "Malaria"
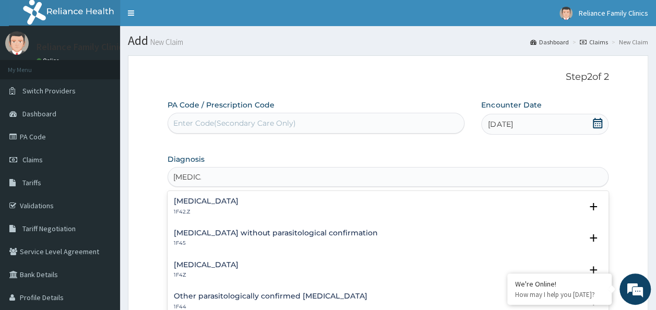
click at [212, 203] on h4 "Plasmodium malariae malaria without complication" at bounding box center [206, 201] width 65 height 8
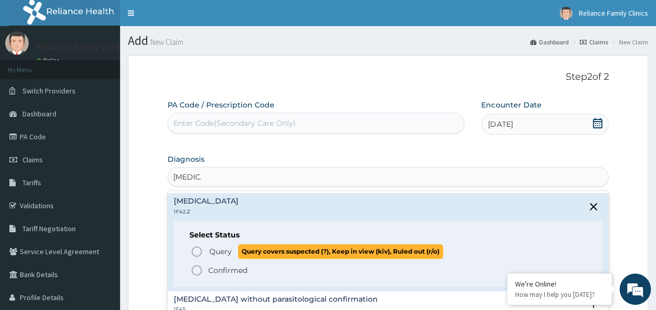
click at [197, 250] on icon "status option query" at bounding box center [197, 251] width 13 height 13
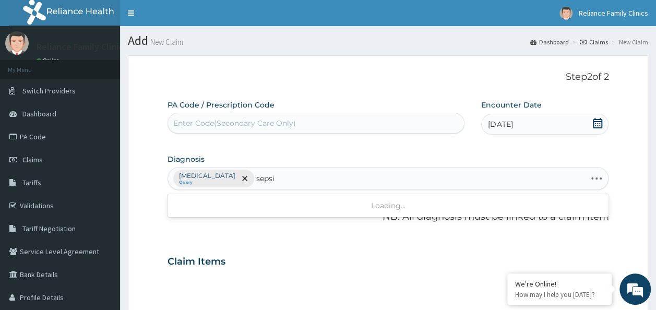
type input "sepsis"
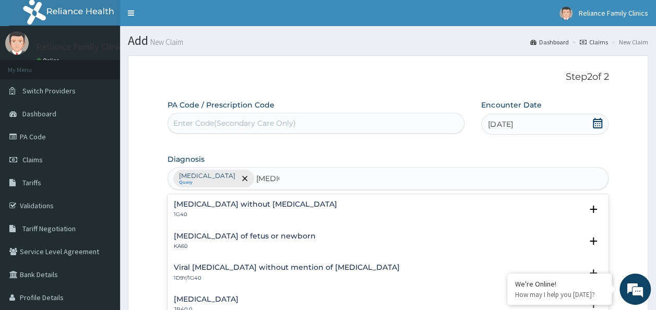
click at [218, 201] on h4 "Sepsis without septic shock" at bounding box center [255, 205] width 163 height 8
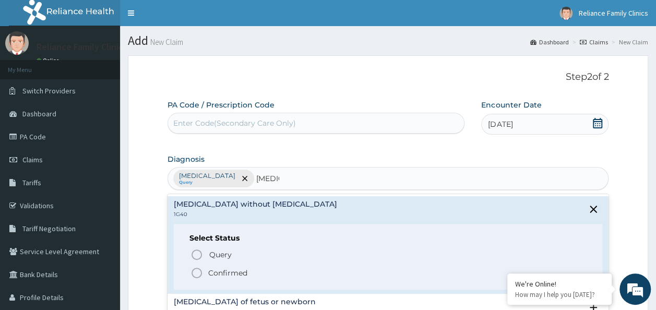
click at [202, 274] on circle "status option filled" at bounding box center [196, 272] width 9 height 9
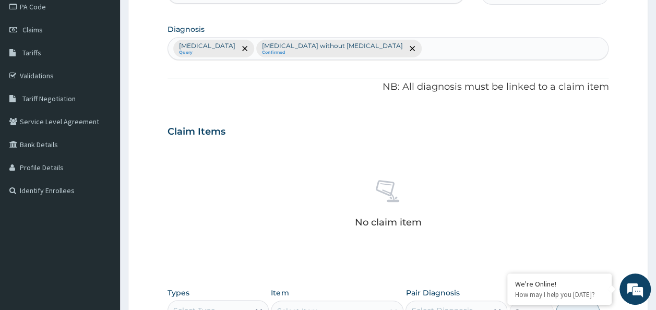
scroll to position [328, 0]
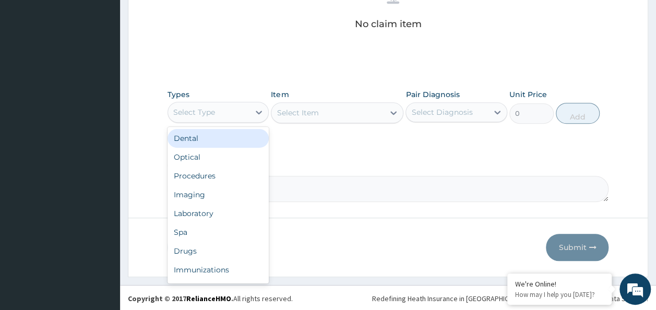
click at [245, 112] on div "Select Type" at bounding box center [209, 112] width 82 height 17
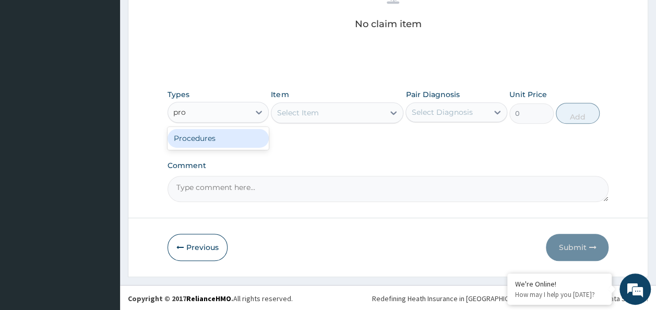
type input "proc"
click at [227, 136] on div "Procedures" at bounding box center [219, 138] width 102 height 19
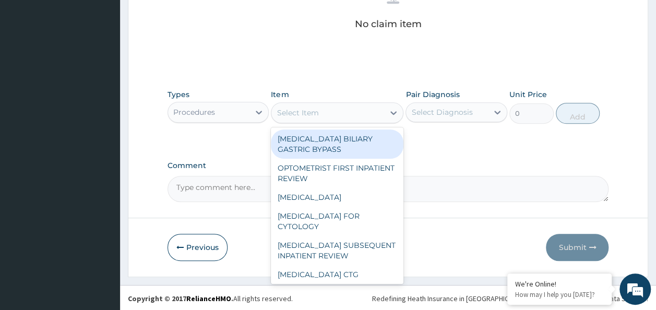
click at [322, 118] on div "Select Item" at bounding box center [328, 112] width 113 height 17
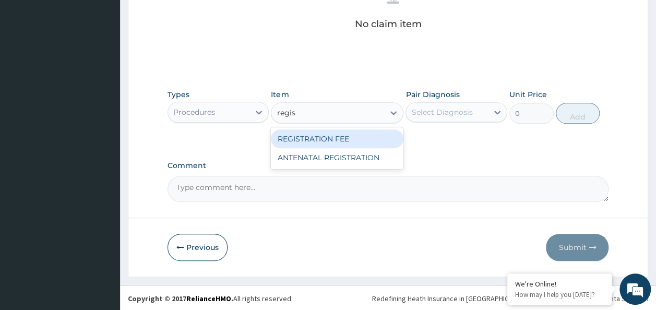
type input "regist"
click at [319, 136] on div "REGISTRATION FEE" at bounding box center [337, 138] width 133 height 19
type input "2042.5"
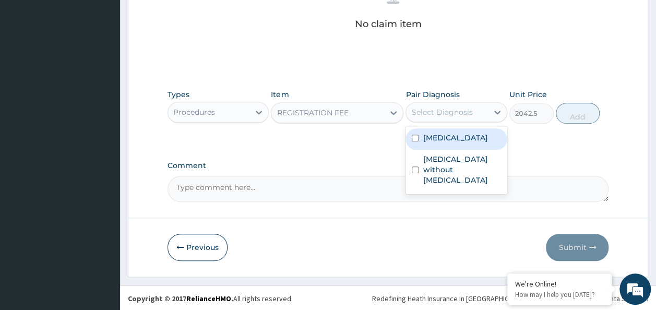
click at [428, 114] on div "Select Diagnosis" at bounding box center [441, 112] width 61 height 10
click at [440, 143] on label "Plasmodium malariae malaria without complication" at bounding box center [455, 138] width 65 height 10
checkbox input "true"
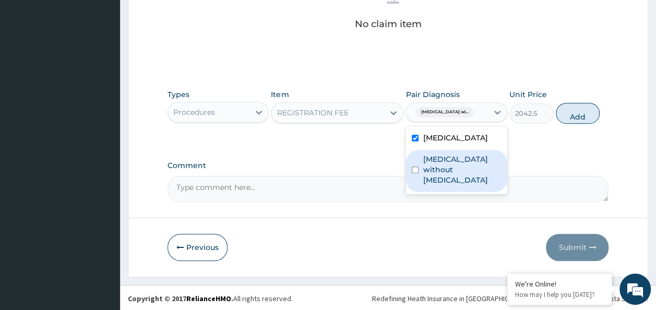
click at [428, 185] on label "Sepsis without septic shock" at bounding box center [462, 169] width 78 height 31
checkbox input "true"
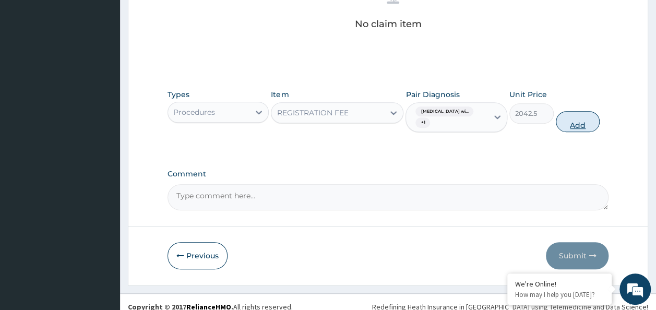
click at [575, 117] on button "Add" at bounding box center [578, 121] width 44 height 21
type input "0"
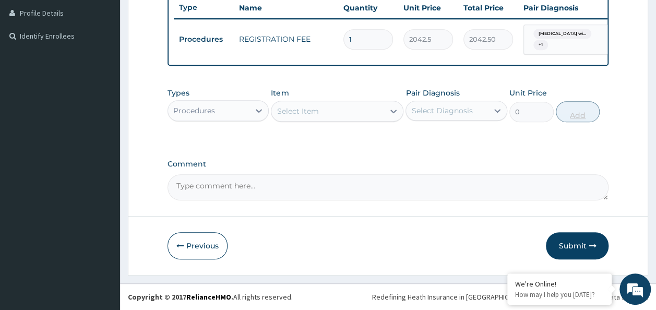
scroll to position [291, 0]
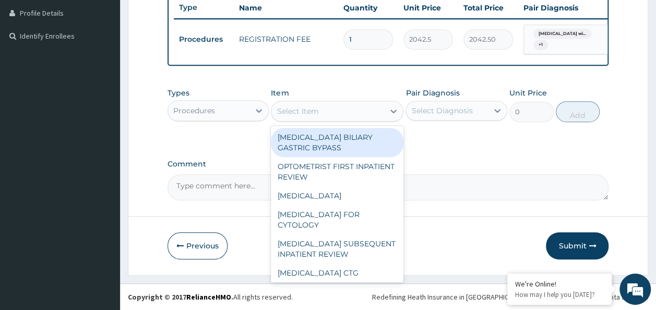
click at [321, 112] on div "Select Item" at bounding box center [328, 111] width 113 height 17
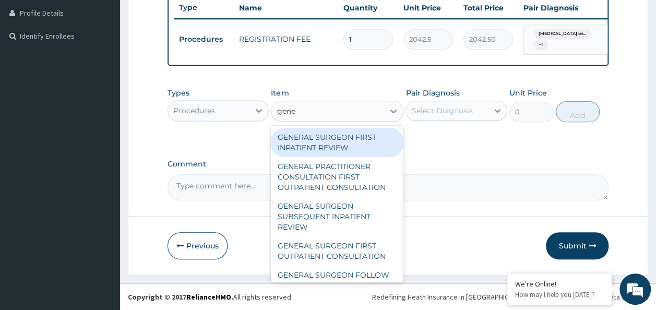
type input "gener"
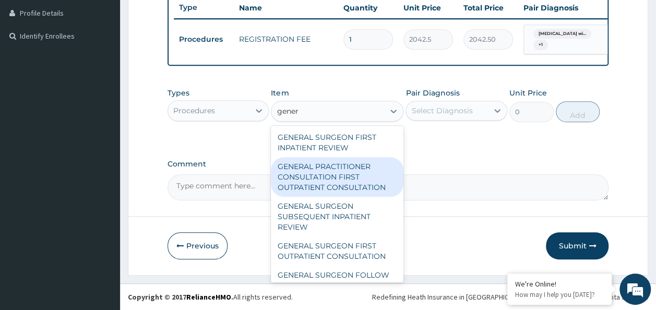
click at [313, 188] on div "GENERAL PRACTITIONER CONSULTATION FIRST OUTPATIENT CONSULTATION" at bounding box center [337, 177] width 133 height 40
type input "3370.125"
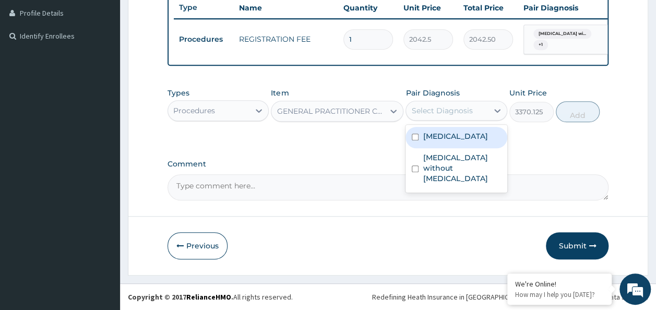
click at [479, 110] on div "Select Diagnosis" at bounding box center [447, 110] width 82 height 17
click at [450, 142] on label "Plasmodium malariae malaria without complication" at bounding box center [455, 136] width 65 height 10
checkbox input "true"
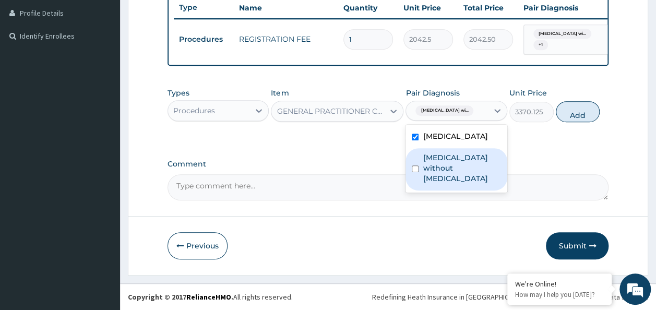
click at [432, 180] on label "Sepsis without septic shock" at bounding box center [462, 167] width 78 height 31
checkbox input "true"
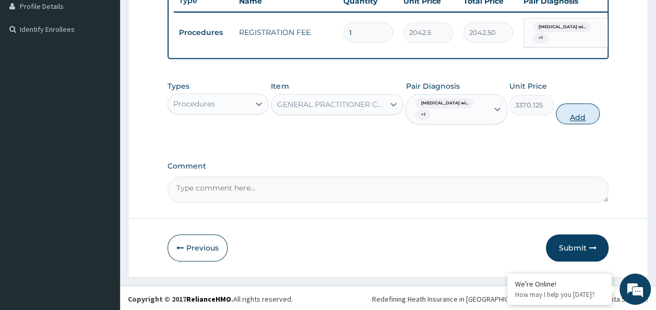
click at [578, 116] on button "Add" at bounding box center [578, 113] width 44 height 21
type input "0"
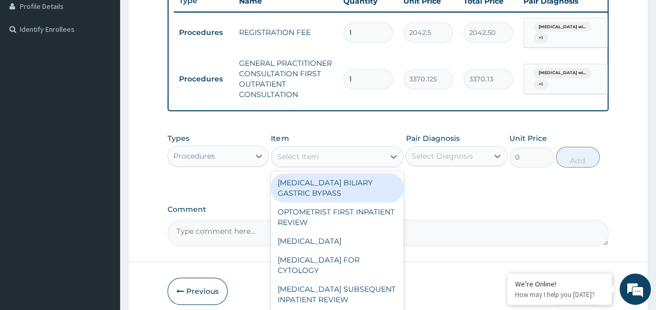
click at [325, 156] on div "Select Item" at bounding box center [328, 156] width 113 height 17
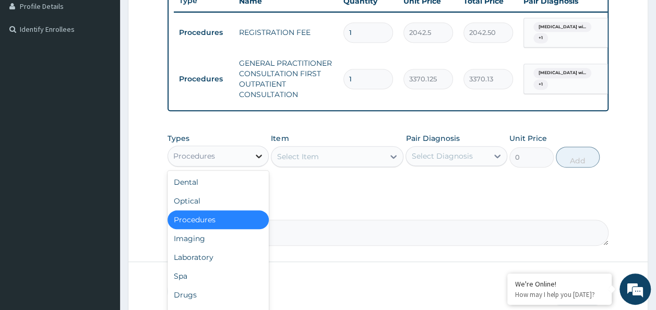
click at [254, 161] on icon at bounding box center [259, 156] width 10 height 10
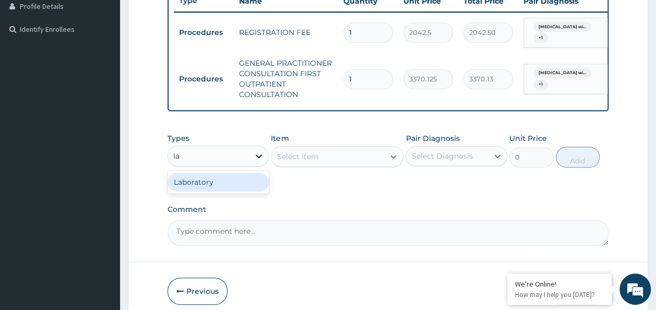
type input "lab"
click at [223, 188] on div "Laboratory" at bounding box center [219, 182] width 102 height 19
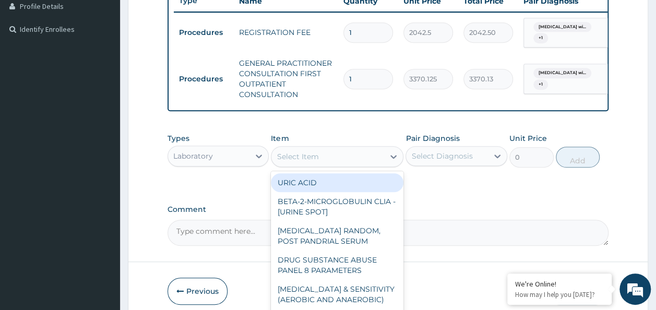
click at [313, 167] on div "Select Item" at bounding box center [337, 156] width 133 height 21
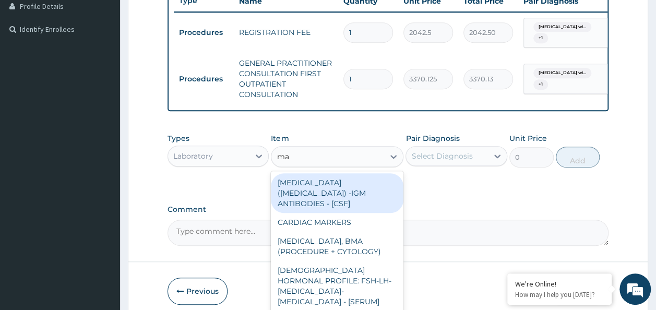
type input "mala"
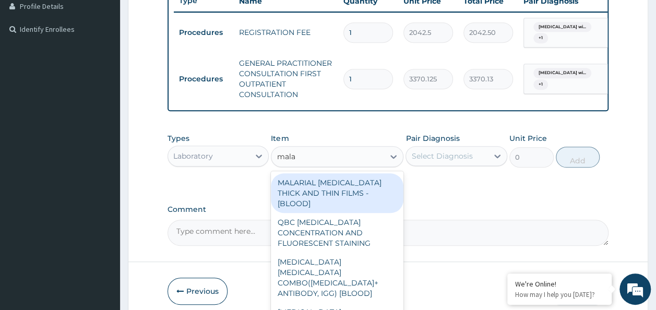
click at [322, 190] on div "MALARIAL PARASITE THICK AND THIN FILMS - [BLOOD]" at bounding box center [337, 193] width 133 height 40
type input "1531.875"
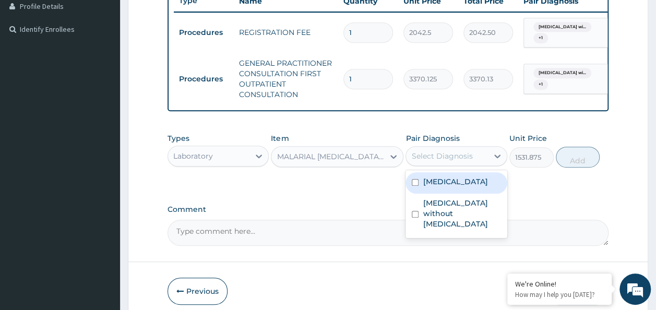
click at [444, 161] on div "Select Diagnosis" at bounding box center [441, 156] width 61 height 10
click at [444, 187] on label "Plasmodium malariae malaria without complication" at bounding box center [455, 181] width 65 height 10
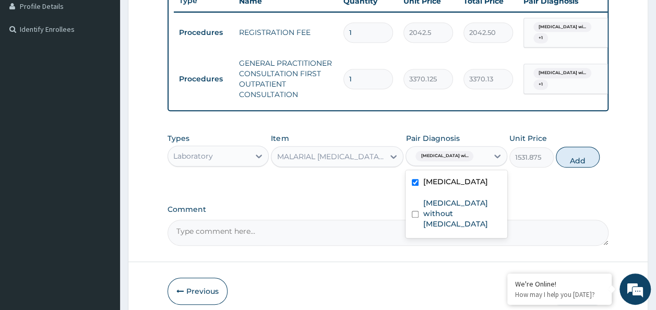
checkbox input "true"
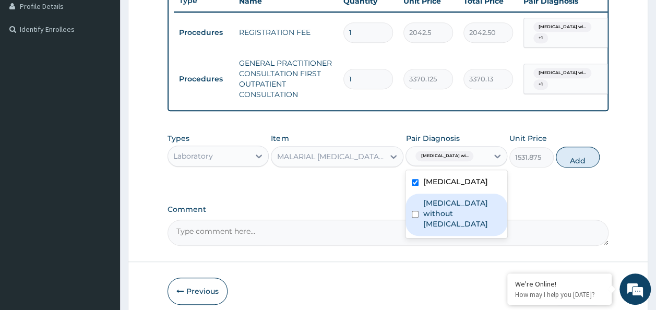
click at [433, 229] on label "Sepsis without septic shock" at bounding box center [462, 213] width 78 height 31
checkbox input "true"
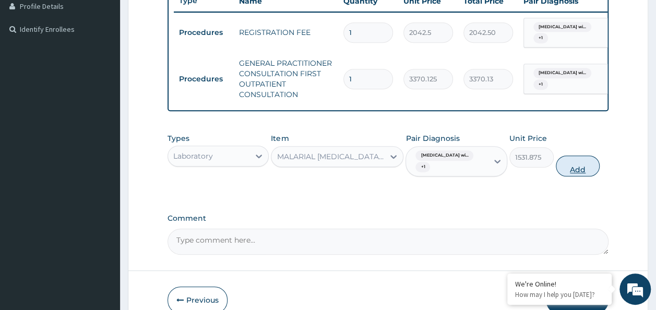
click at [573, 176] on button "Add" at bounding box center [578, 166] width 44 height 21
type input "0"
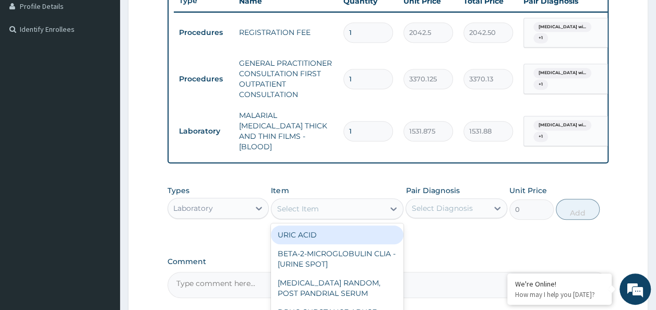
click at [350, 209] on div "Select Item" at bounding box center [328, 209] width 113 height 17
type input "b"
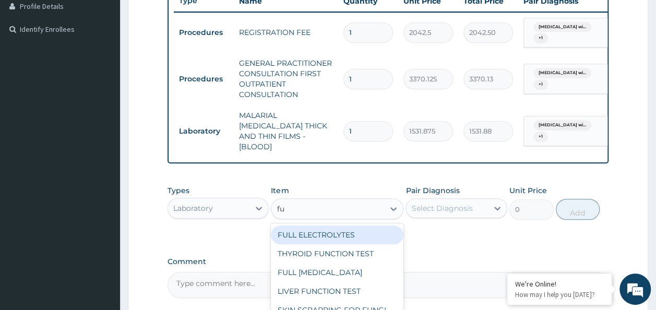
type input "f"
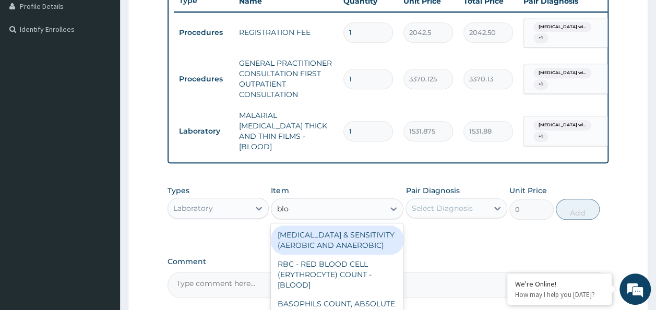
type input "blood"
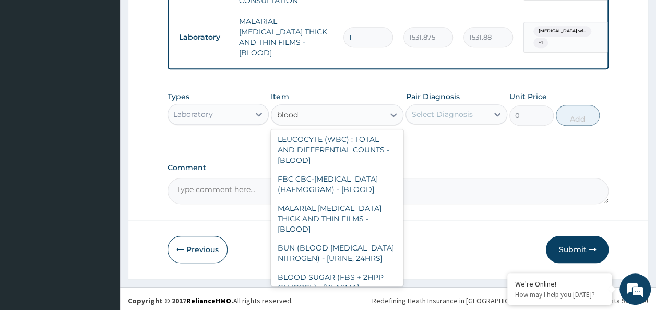
scroll to position [125, 0]
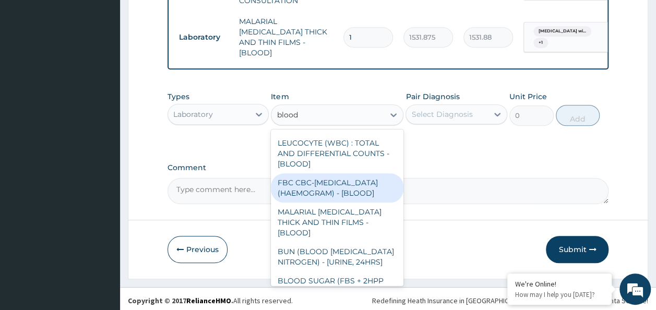
click at [325, 189] on div "FBC CBC-COMPLETE BLOOD COUNT (HAEMOGRAM) - [BLOOD]" at bounding box center [337, 187] width 133 height 29
type input "4085"
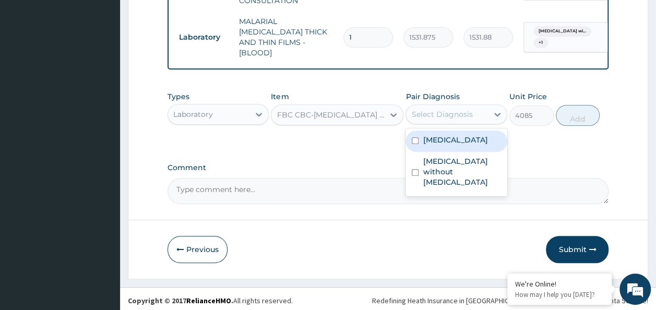
click at [474, 114] on div "Select Diagnosis" at bounding box center [447, 114] width 82 height 17
click at [444, 145] on label "Plasmodium malariae malaria without complication" at bounding box center [455, 140] width 65 height 10
checkbox input "true"
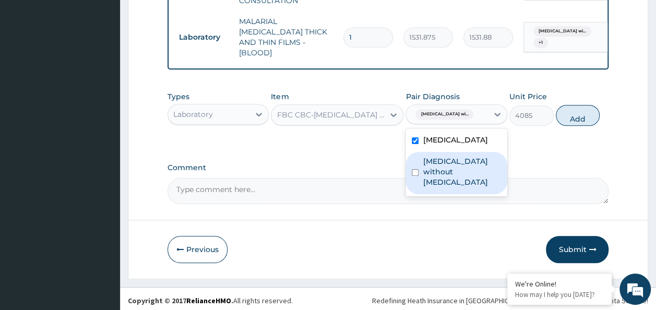
click at [434, 180] on label "Sepsis without septic shock" at bounding box center [462, 171] width 78 height 31
checkbox input "true"
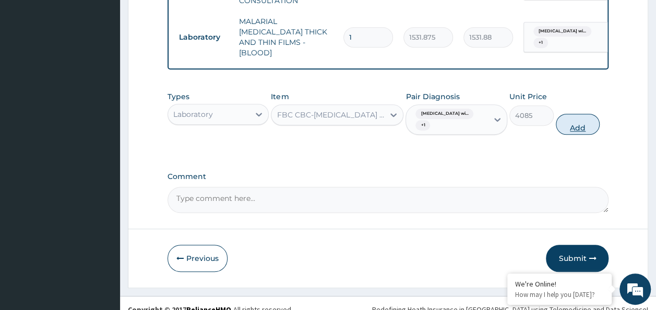
click at [570, 119] on button "Add" at bounding box center [578, 124] width 44 height 21
type input "0"
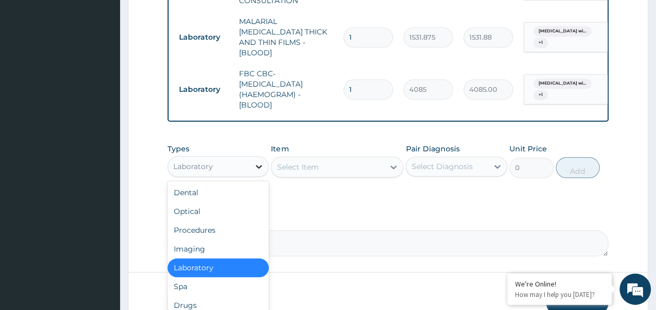
click at [261, 165] on icon at bounding box center [259, 167] width 6 height 4
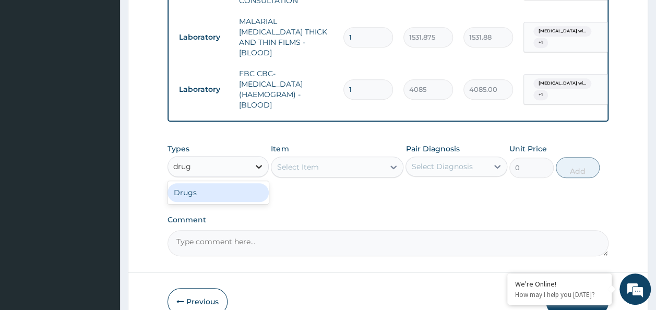
type input "drugs"
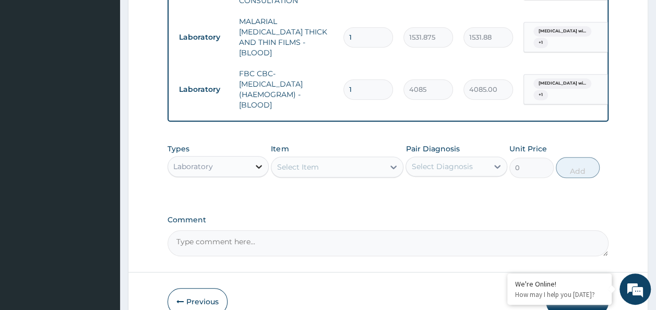
click at [261, 165] on icon at bounding box center [259, 167] width 6 height 4
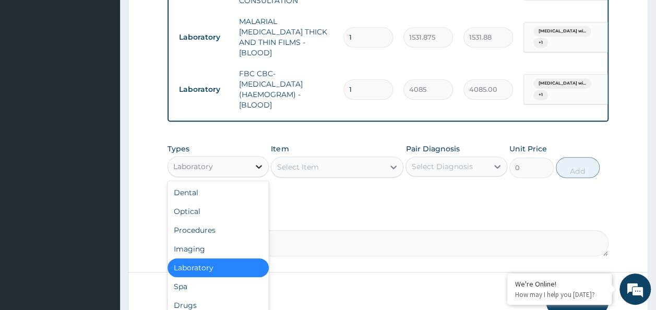
click at [261, 165] on icon at bounding box center [259, 167] width 6 height 4
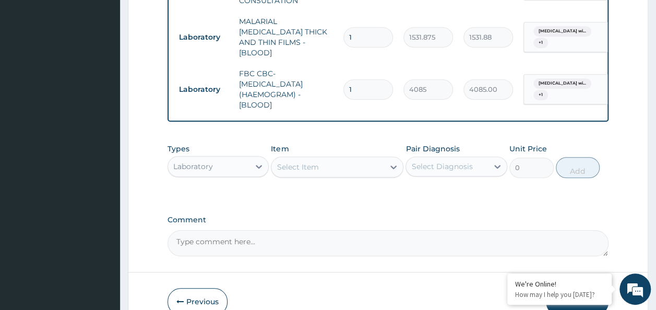
drag, startPoint x: 261, startPoint y: 163, endPoint x: 214, endPoint y: 167, distance: 47.2
click at [214, 167] on div "Laboratory" at bounding box center [219, 166] width 102 height 21
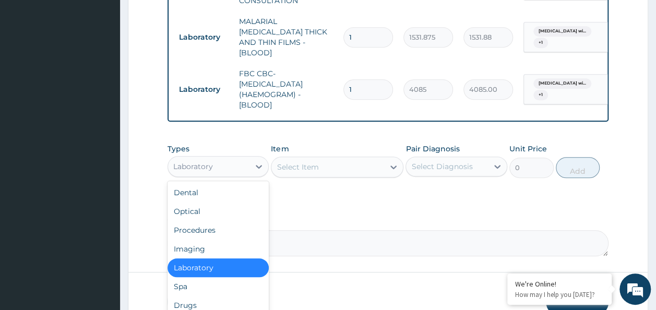
click at [214, 167] on div "Laboratory" at bounding box center [209, 166] width 82 height 17
type input "dr"
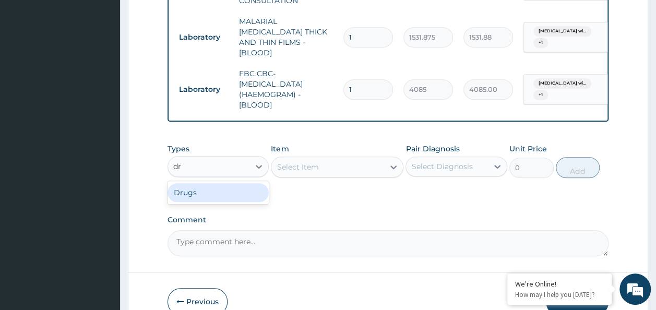
click at [213, 183] on div "Drugs" at bounding box center [219, 192] width 102 height 19
click at [390, 162] on icon at bounding box center [393, 167] width 10 height 10
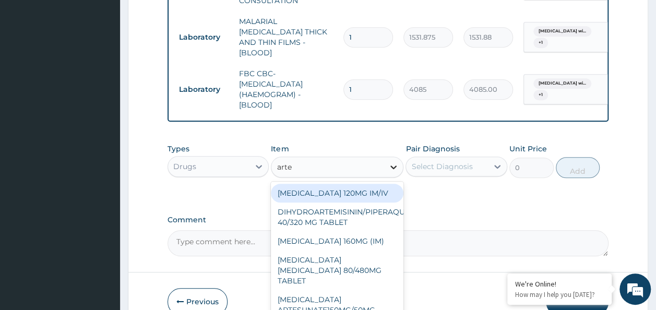
type input "artee"
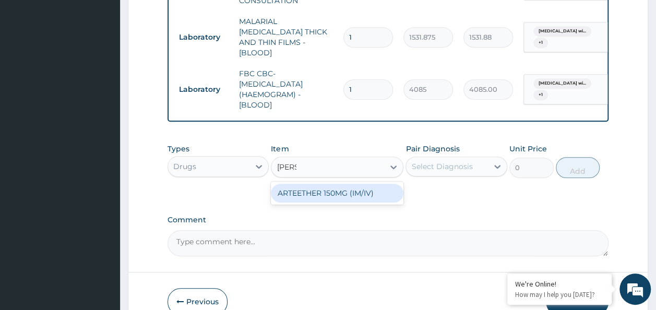
click at [363, 186] on div "ARTEETHER 150MG (IM/IV)" at bounding box center [337, 193] width 133 height 19
type input "1614"
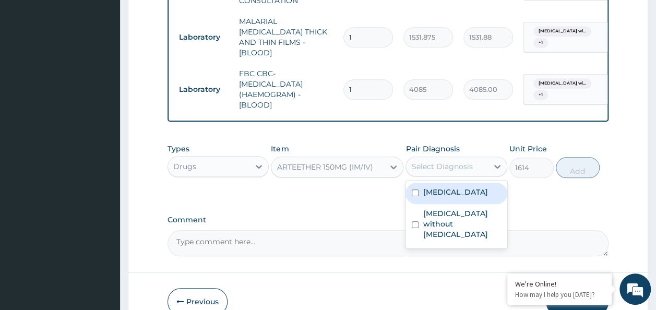
click at [467, 169] on div "Select Diagnosis" at bounding box center [447, 166] width 82 height 17
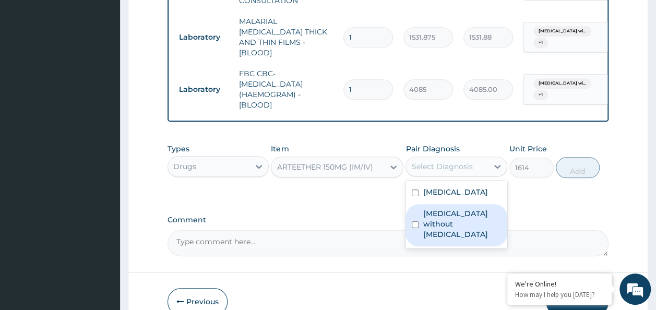
drag, startPoint x: 451, startPoint y: 203, endPoint x: 440, endPoint y: 249, distance: 47.9
click at [440, 249] on div "Plasmodium malariae malaria without complication Sepsis without septic shock" at bounding box center [457, 215] width 102 height 68
click at [440, 240] on label "Sepsis without septic shock" at bounding box center [462, 223] width 78 height 31
checkbox input "true"
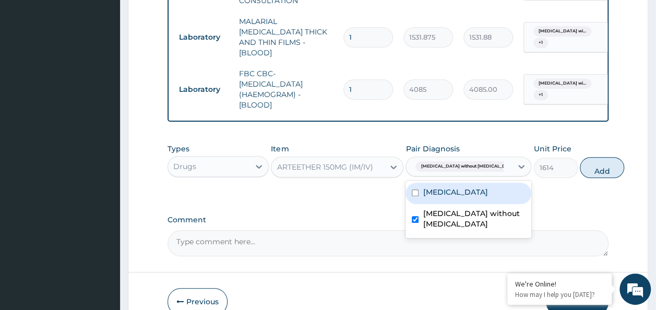
click at [442, 197] on label "Plasmodium malariae malaria without complication" at bounding box center [455, 192] width 65 height 10
checkbox input "true"
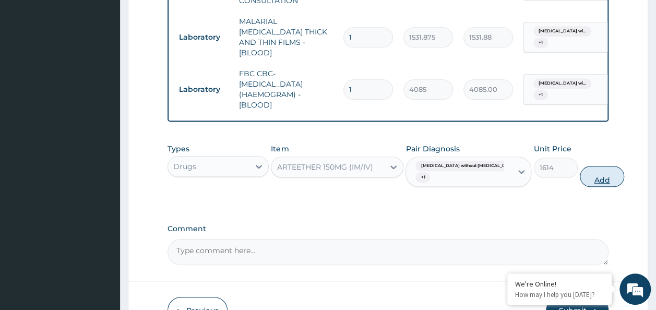
click at [580, 173] on button "Add" at bounding box center [602, 176] width 44 height 21
type input "0"
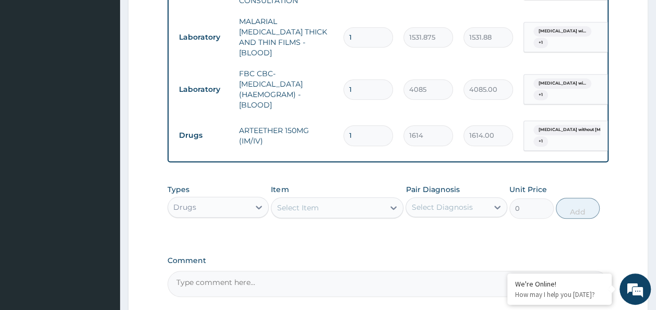
type input "0.00"
type input "3"
type input "4842.00"
type input "3"
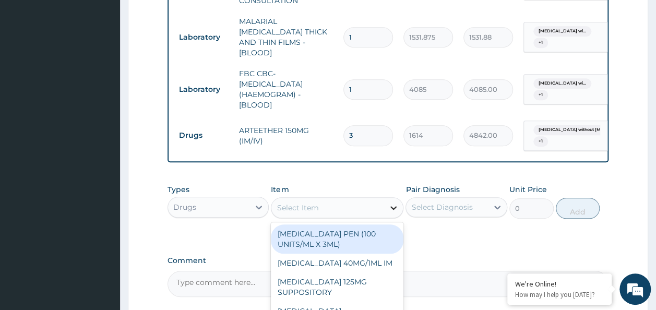
click at [387, 204] on div at bounding box center [393, 207] width 19 height 19
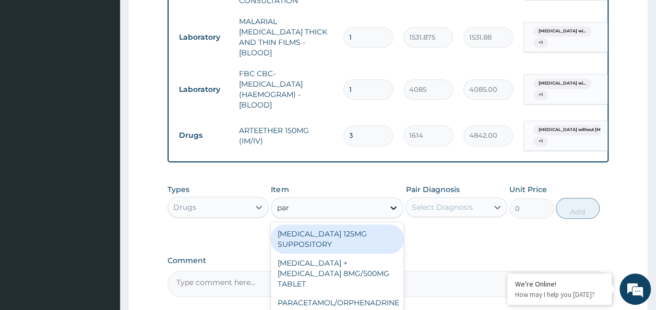
type input "para"
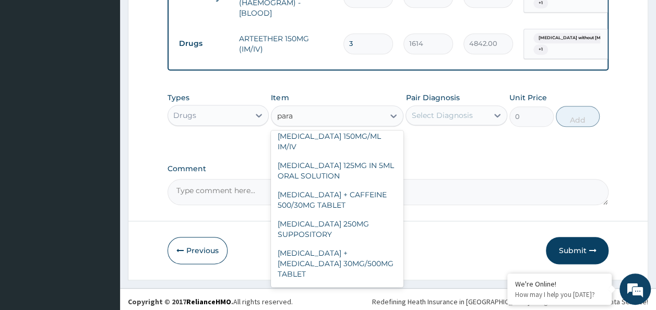
scroll to position [119, 0]
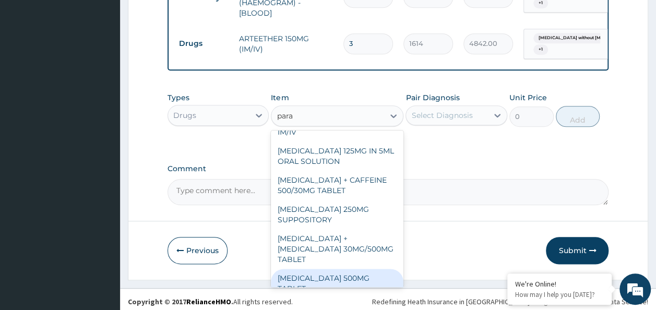
click at [320, 269] on div "PARACETAMOL 500MG TABLET" at bounding box center [337, 283] width 133 height 29
type input "30"
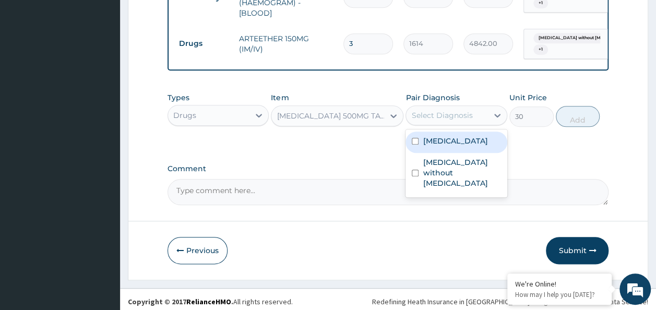
click at [480, 108] on div "Select Diagnosis" at bounding box center [447, 115] width 82 height 17
click at [440, 146] on label "Plasmodium malariae malaria without complication" at bounding box center [455, 141] width 65 height 10
checkbox input "true"
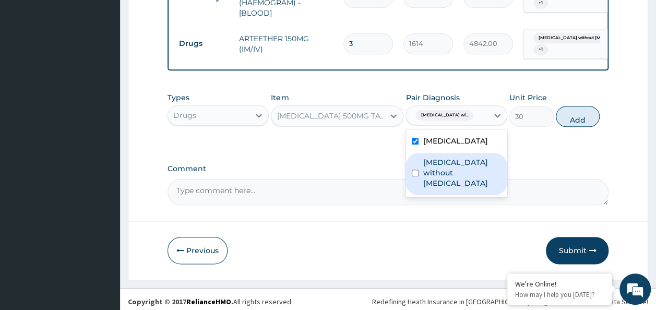
click at [431, 178] on label "Sepsis without septic shock" at bounding box center [462, 172] width 78 height 31
checkbox input "true"
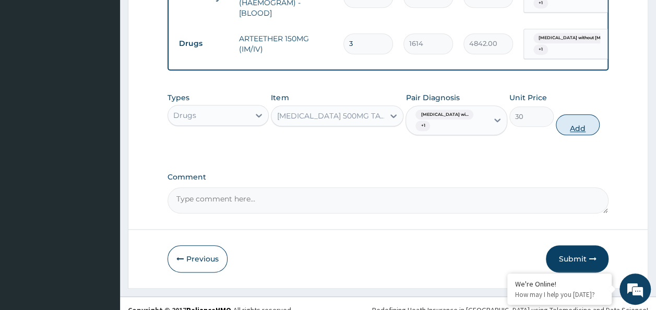
click at [586, 129] on button "Add" at bounding box center [578, 124] width 44 height 21
type input "0"
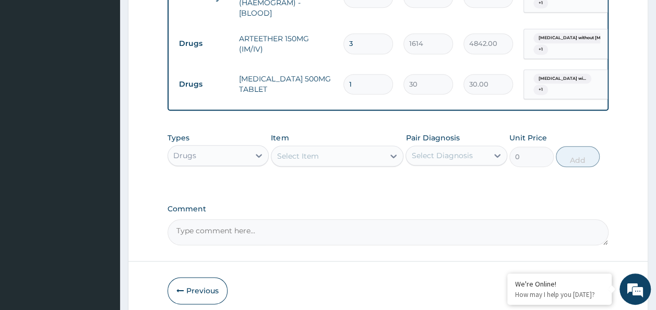
type input "18"
type input "540.00"
type input "18"
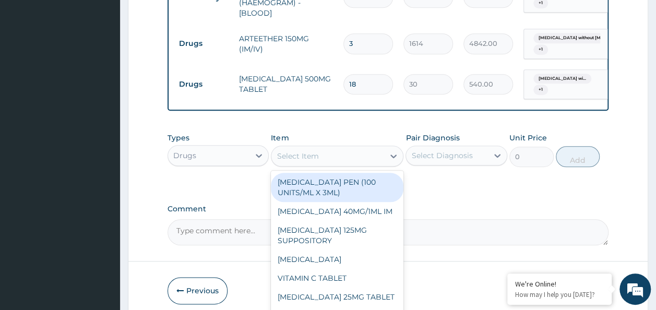
click at [284, 160] on div "Select Item" at bounding box center [328, 156] width 113 height 17
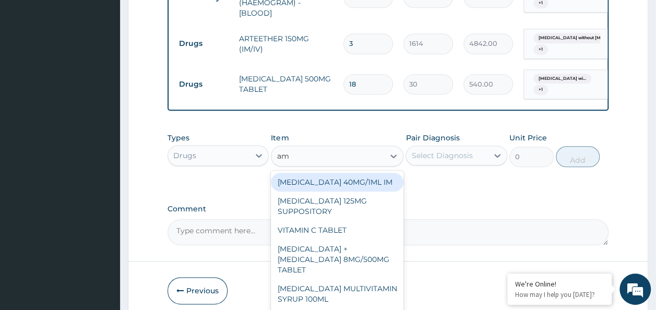
type input "amo"
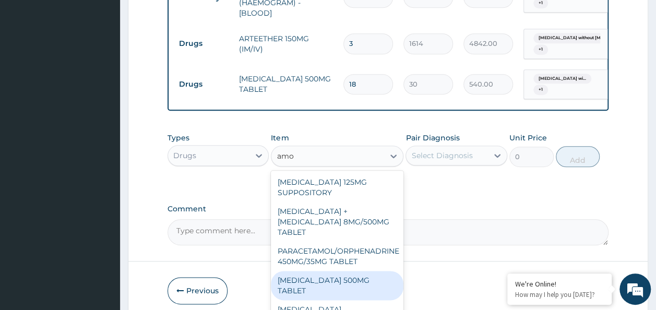
click at [297, 271] on div "AMOXICILLIN 500MG TABLET" at bounding box center [337, 285] width 133 height 29
type input "150"
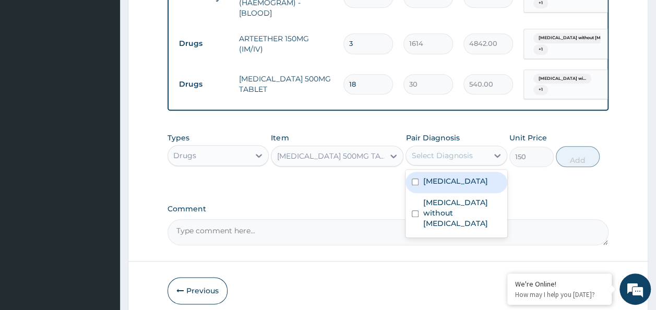
click at [434, 147] on div "Select Diagnosis" at bounding box center [447, 155] width 82 height 17
click at [415, 193] on div "Plasmodium malariae malaria without complication" at bounding box center [457, 182] width 102 height 21
checkbox input "true"
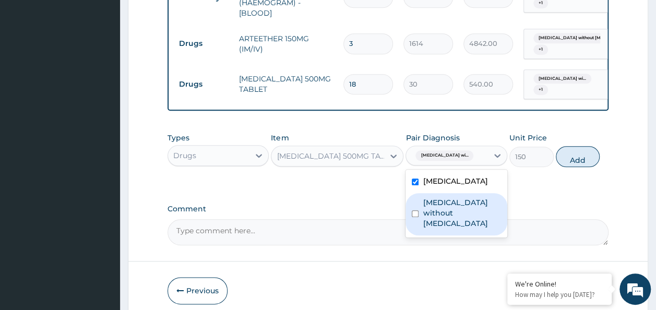
click at [431, 228] on label "Sepsis without septic shock" at bounding box center [462, 212] width 78 height 31
checkbox input "true"
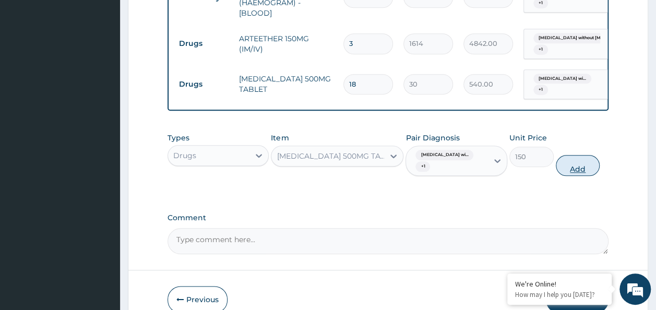
click at [580, 158] on button "Add" at bounding box center [578, 165] width 44 height 21
type input "0"
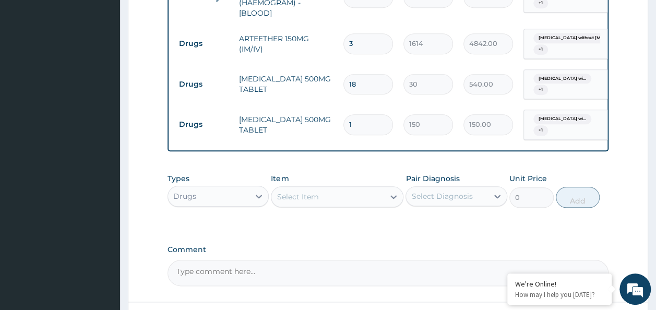
type input "0.00"
type input "3"
type input "450.00"
type input "30"
type input "4500.00"
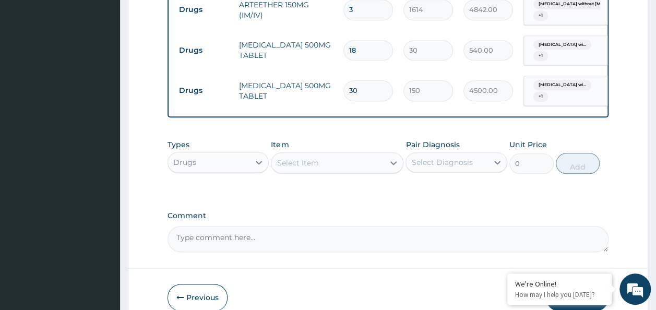
scroll to position [558, 0]
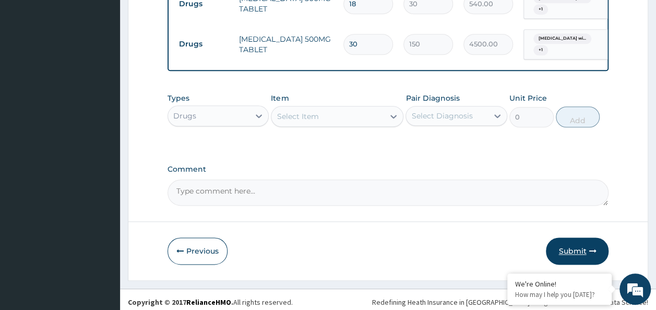
type input "30"
click at [583, 244] on button "Submit" at bounding box center [577, 251] width 63 height 27
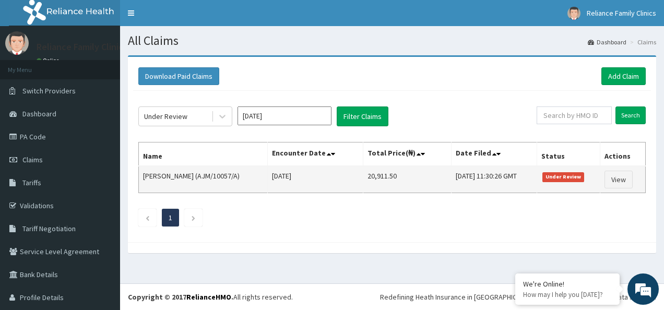
drag, startPoint x: 346, startPoint y: 173, endPoint x: 388, endPoint y: 174, distance: 42.3
click at [388, 174] on tr "[PERSON_NAME] (AJM/10057/A) [DATE] 20,911.50 [DATE] 11:30:26 GMT Under Review V…" at bounding box center [392, 179] width 507 height 27
copy tr "20,911.50"
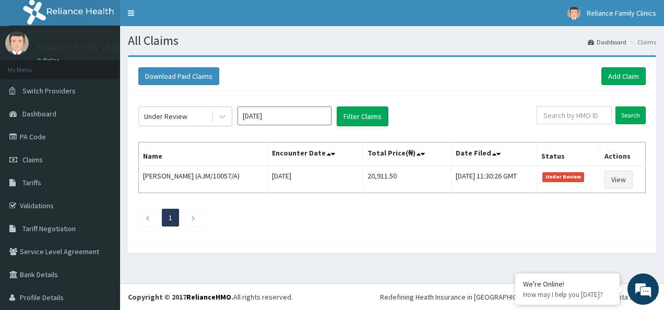
click at [365, 232] on div "Under Review [DATE] Filter Claims Search Name Encounter Date Total Price(₦) Dat…" at bounding box center [392, 164] width 518 height 146
click at [605, 80] on link "Add Claim" at bounding box center [624, 76] width 44 height 18
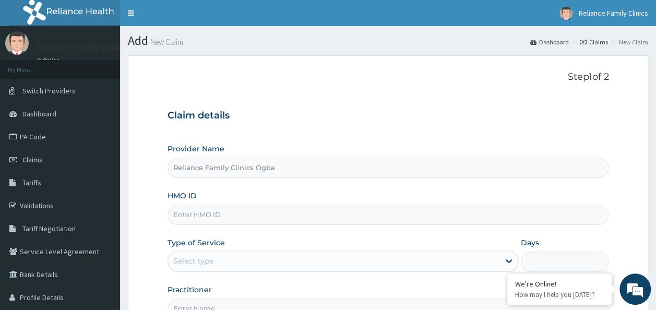
click at [199, 212] on input "HMO ID" at bounding box center [389, 215] width 442 height 20
paste input "SAG/10012/A"
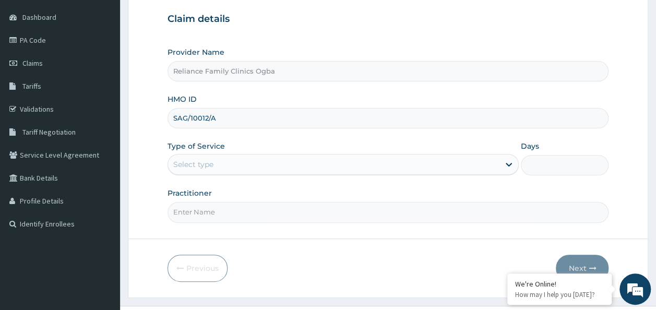
type input "SAG/10012/A"
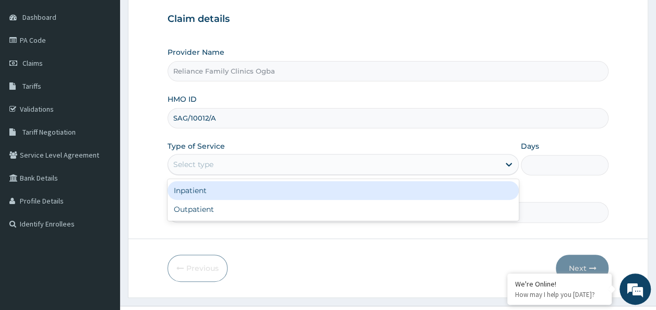
click at [460, 166] on div "Select type" at bounding box center [334, 164] width 332 height 17
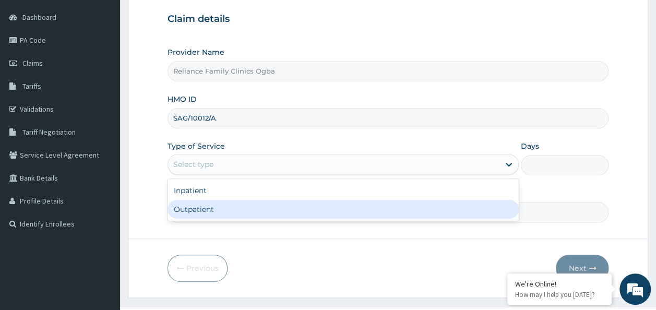
click at [265, 211] on div "Outpatient" at bounding box center [343, 209] width 351 height 19
type input "1"
